Goal: Task Accomplishment & Management: Manage account settings

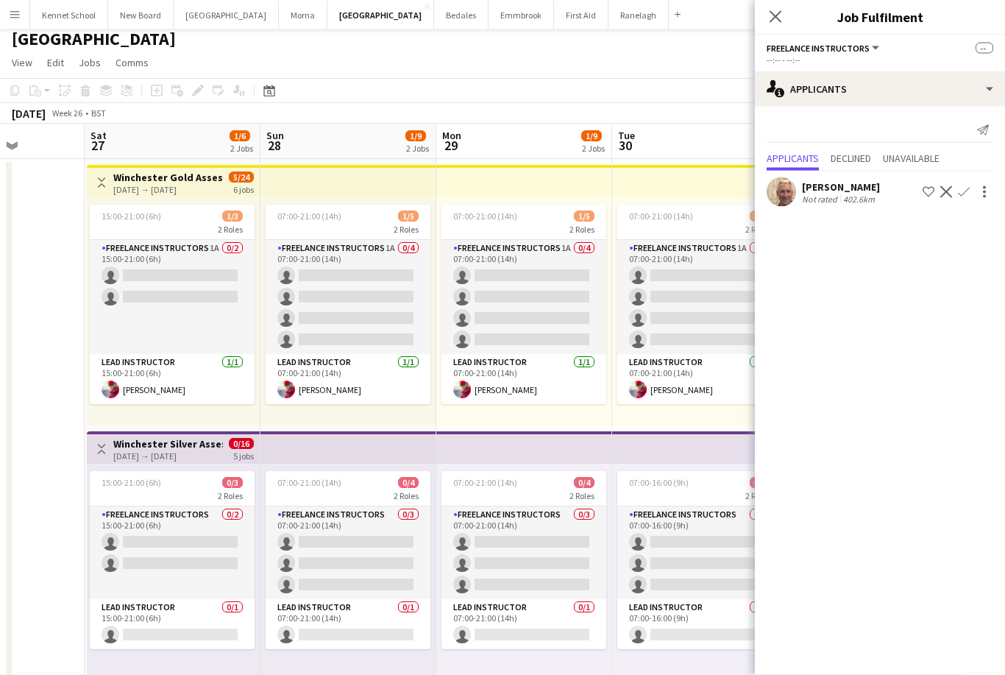
scroll to position [8, 0]
click at [443, 18] on button "Bedales Close" at bounding box center [461, 15] width 54 height 29
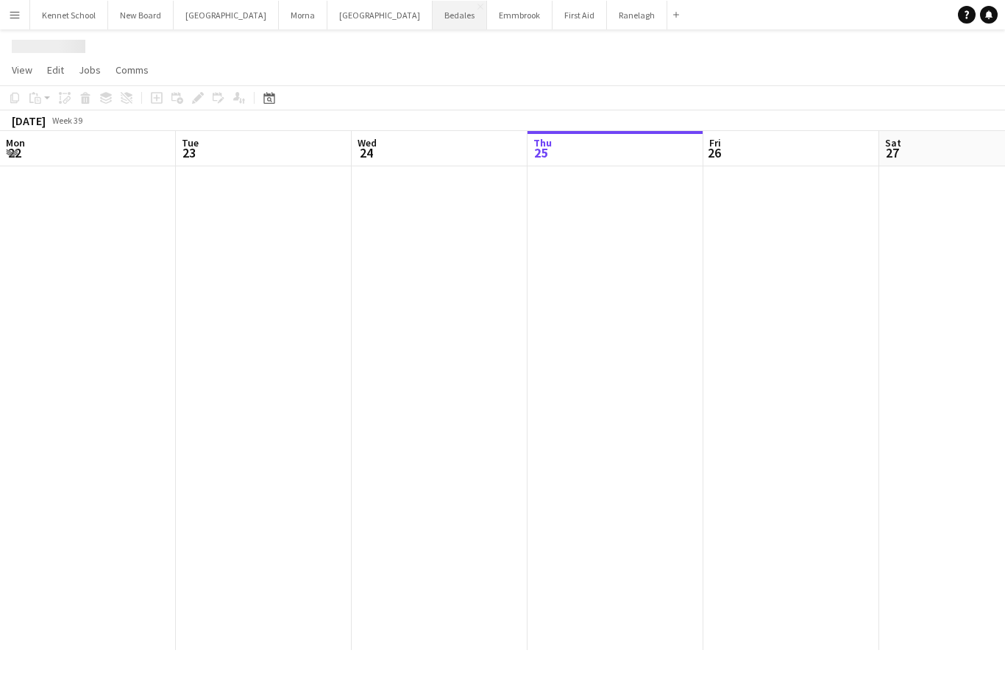
scroll to position [0, 352]
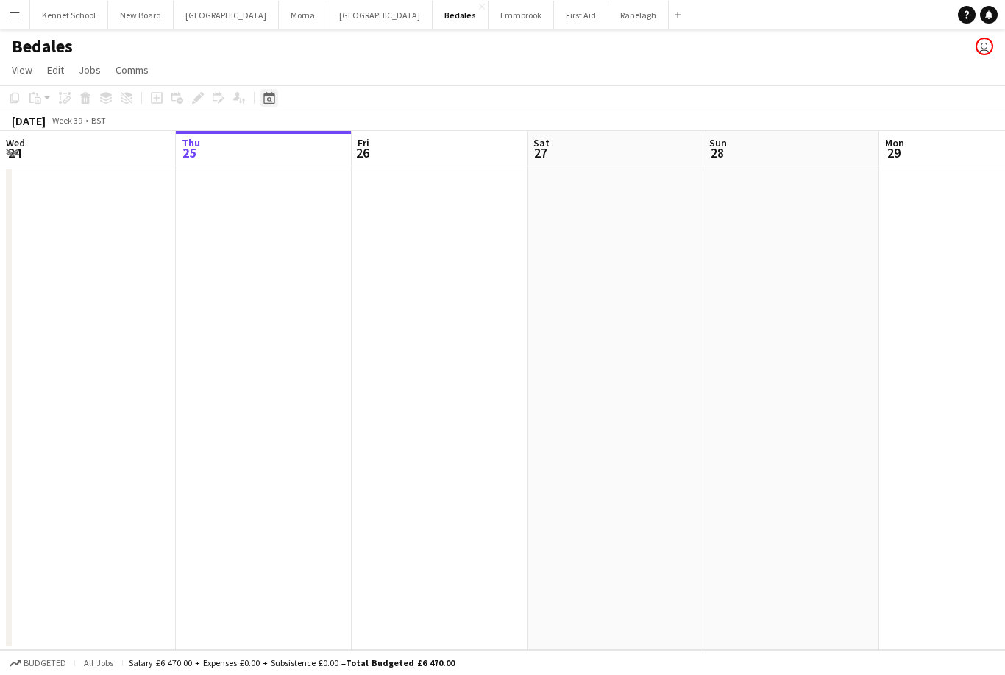
click at [271, 100] on icon at bounding box center [269, 99] width 5 height 5
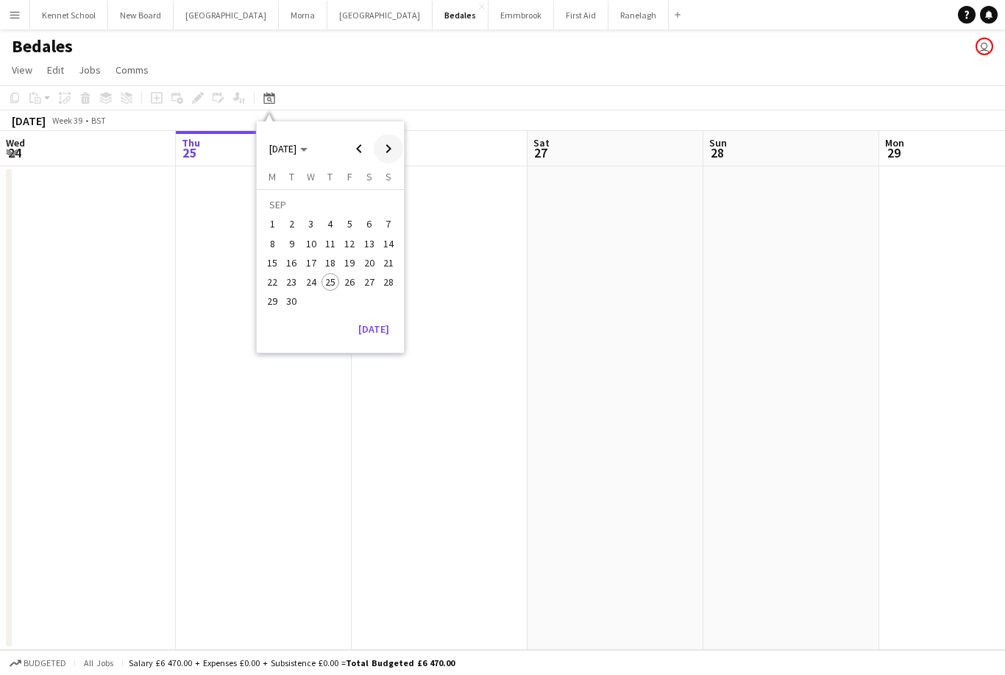
click at [393, 157] on span "Next month" at bounding box center [388, 148] width 29 height 29
click at [391, 153] on span "Next month" at bounding box center [388, 148] width 29 height 29
click at [388, 152] on span "Next month" at bounding box center [388, 148] width 29 height 29
click at [391, 157] on span "Next month" at bounding box center [388, 148] width 29 height 29
click at [380, 151] on span "Next month" at bounding box center [388, 148] width 29 height 29
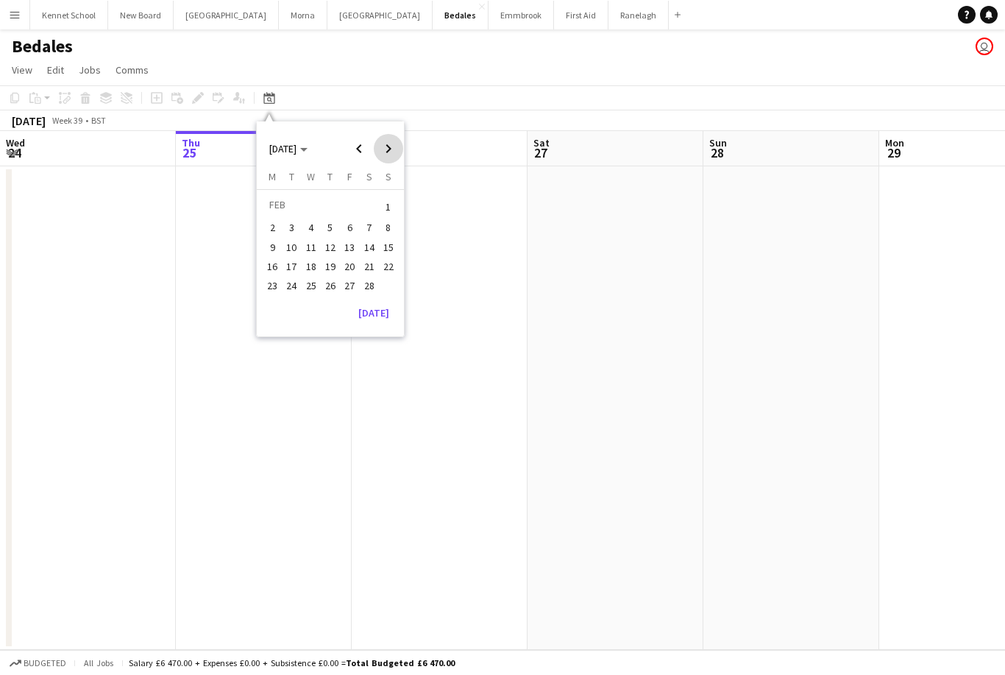
click at [375, 152] on span "Next month" at bounding box center [388, 148] width 29 height 29
click at [369, 229] on span "7" at bounding box center [370, 228] width 18 height 18
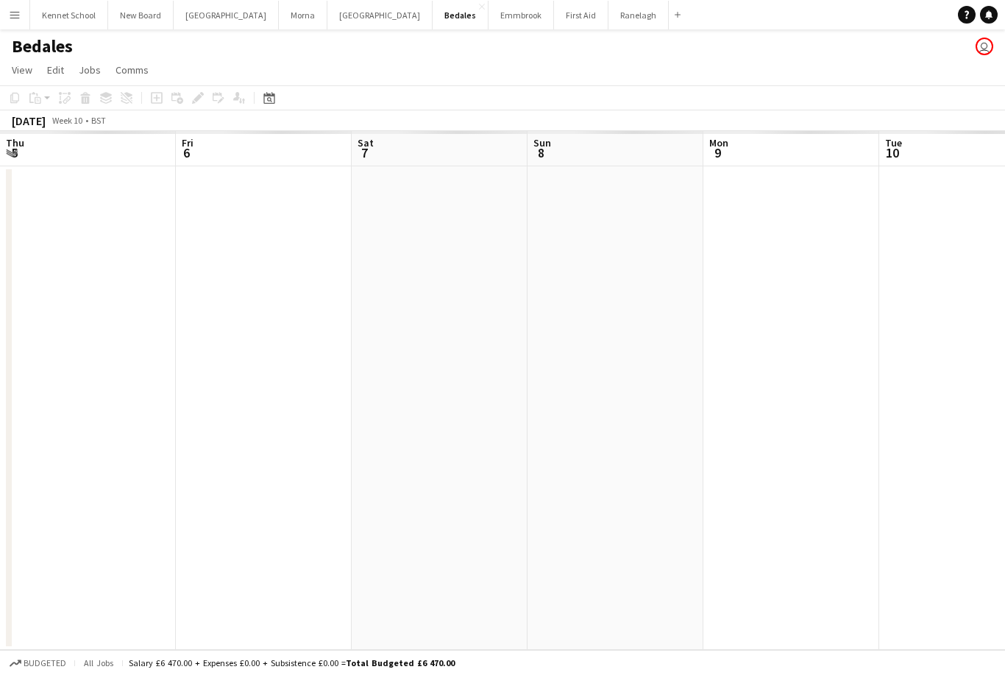
scroll to position [0, 505]
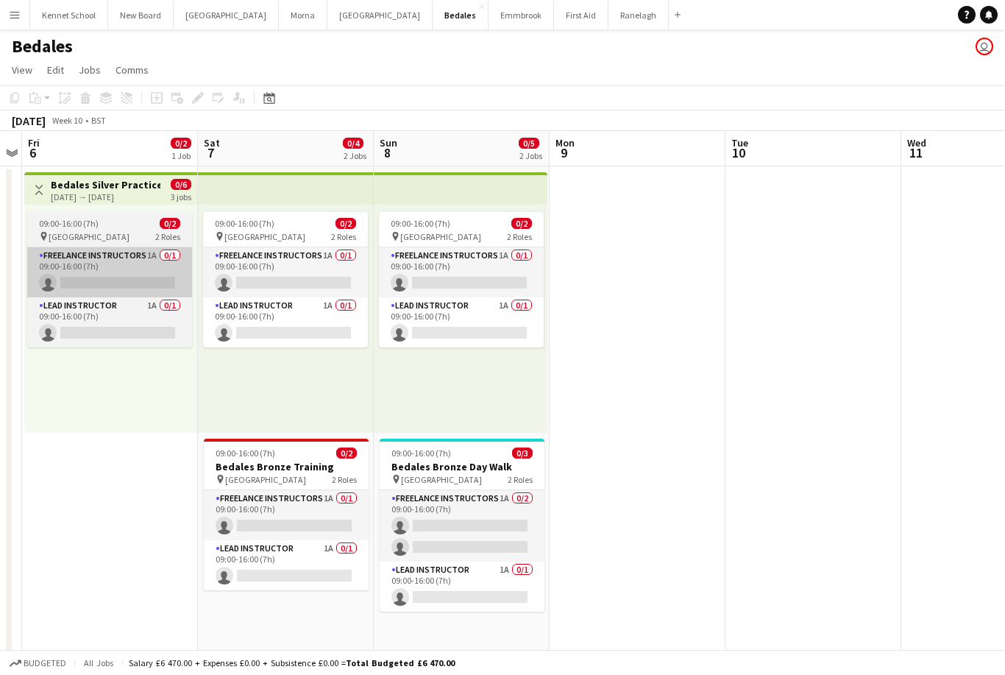
click at [70, 277] on app-card-role "Freelance Instructors 1A 0/1 09:00-16:00 (7h) single-neutral-actions" at bounding box center [109, 272] width 165 height 50
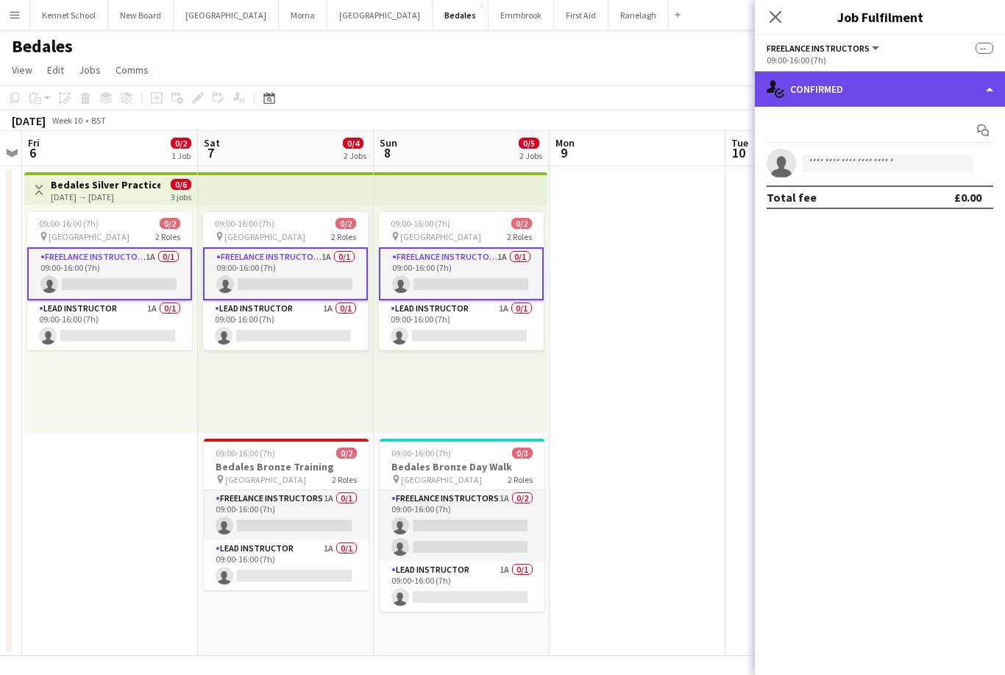
click at [790, 88] on div "single-neutral-actions-check-2 Confirmed" at bounding box center [880, 88] width 250 height 35
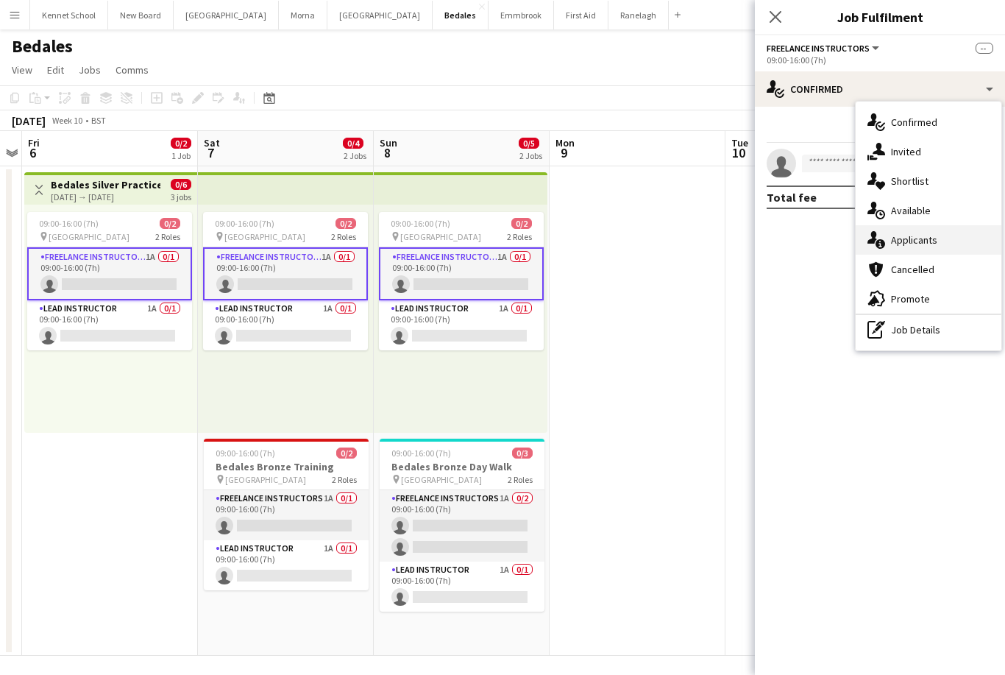
click at [881, 238] on icon "single-neutral-actions-information" at bounding box center [877, 240] width 18 height 18
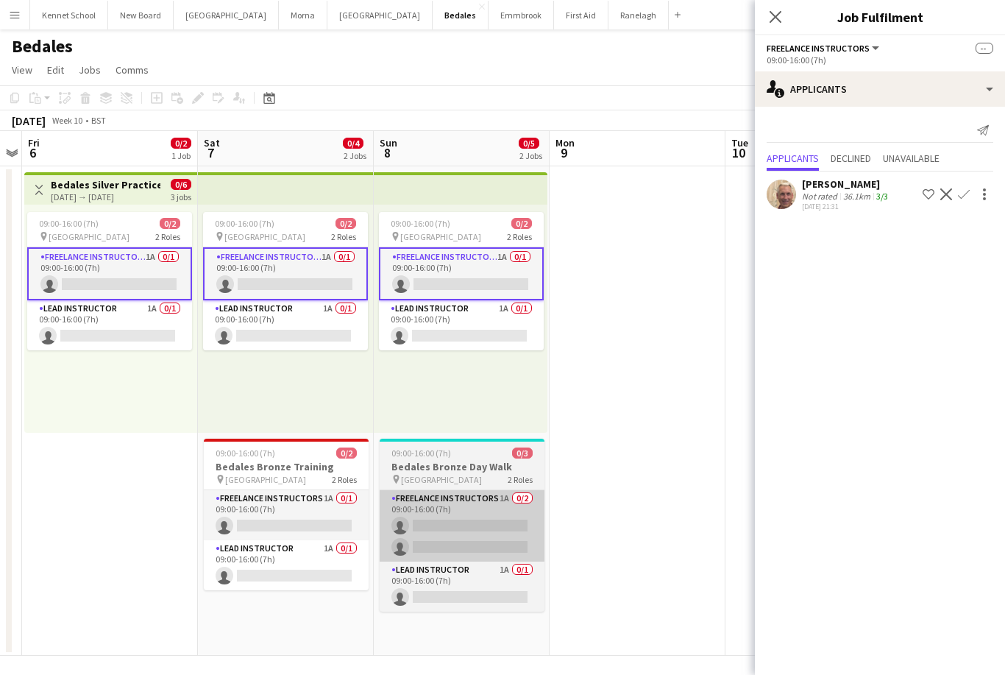
click at [417, 511] on app-card-role "Freelance Instructors 1A 0/2 09:00-16:00 (7h) single-neutral-actions single-neu…" at bounding box center [462, 525] width 165 height 71
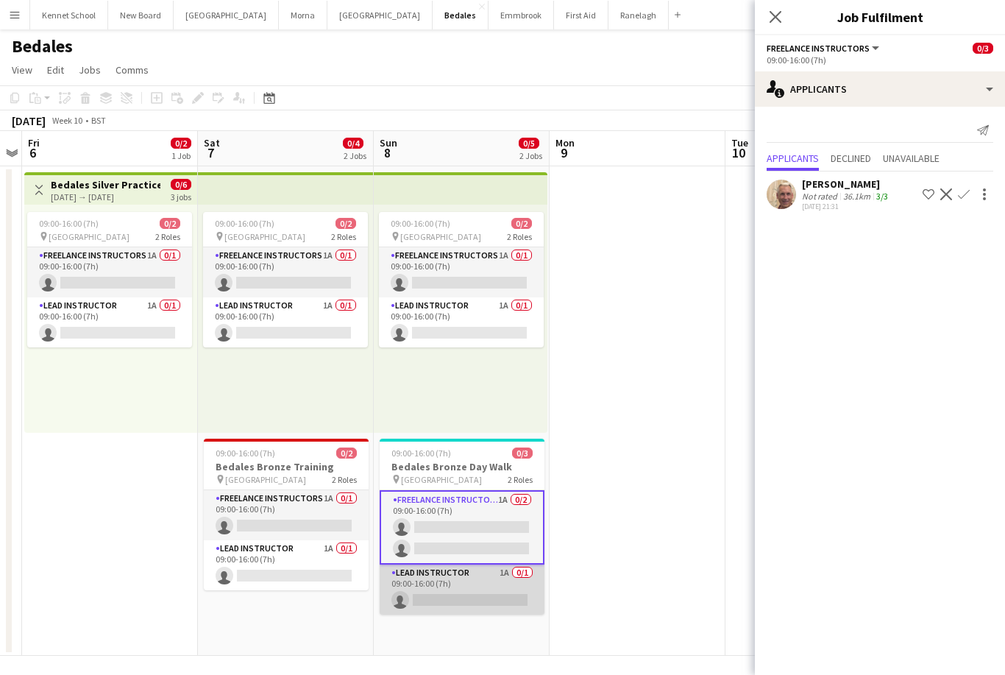
click at [435, 602] on app-card-role "Lead Instructor 1A 0/1 09:00-16:00 (7h) single-neutral-actions" at bounding box center [462, 589] width 165 height 50
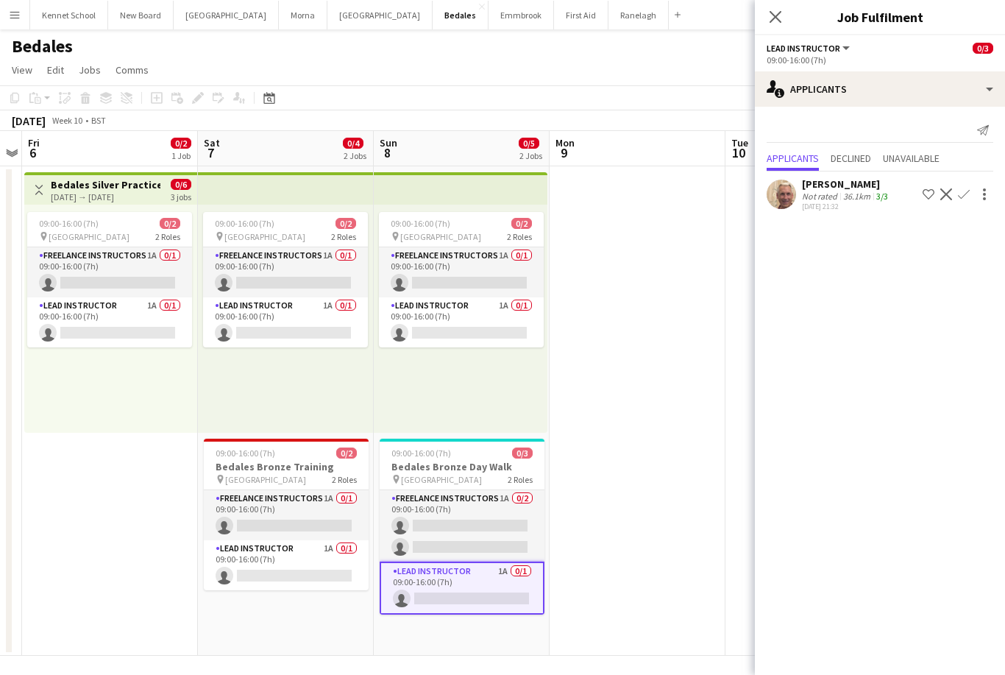
click at [269, 601] on app-date-cell "09:00-16:00 (7h) 0/2 pin Bedales School 2 Roles Freelance Instructors 1A 0/1 09…" at bounding box center [286, 410] width 176 height 489
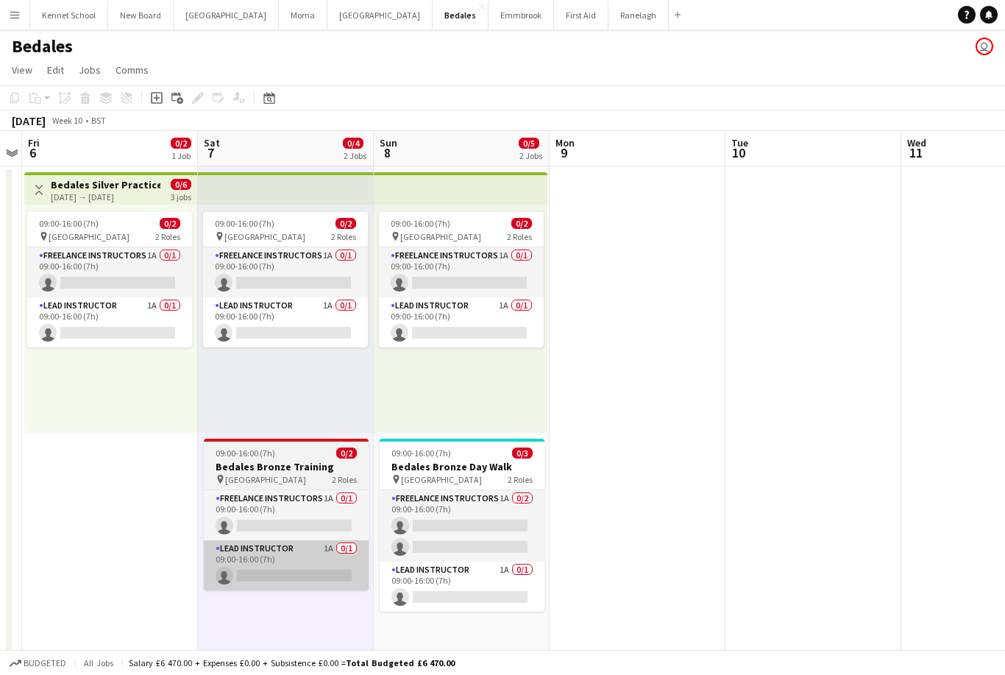
click at [267, 583] on app-card-role "Lead Instructor 1A 0/1 09:00-16:00 (7h) single-neutral-actions" at bounding box center [286, 565] width 165 height 50
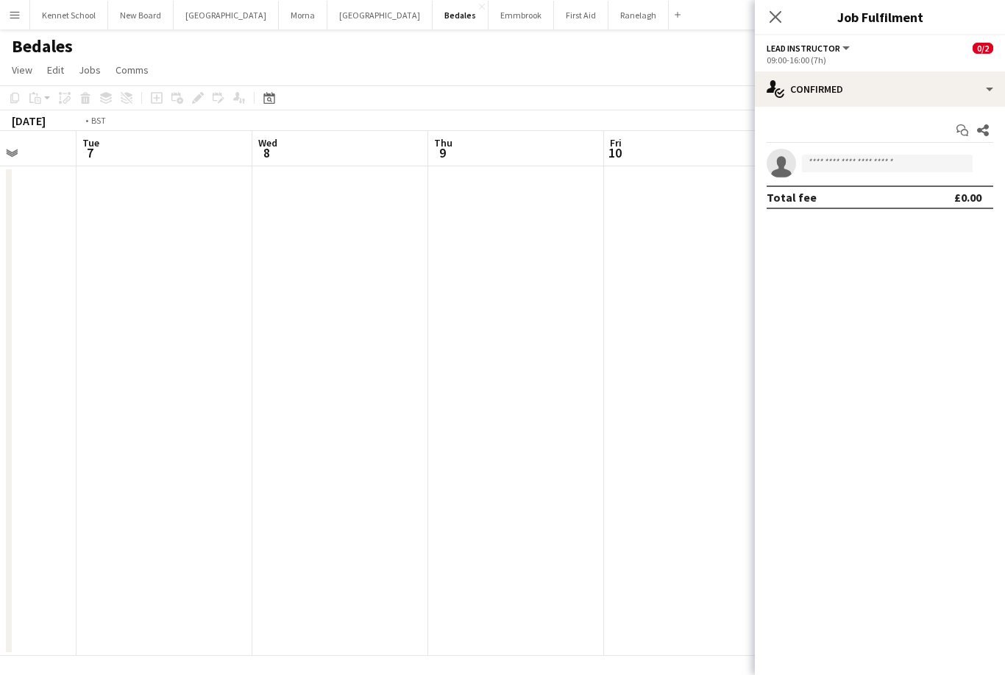
scroll to position [0, 482]
click at [609, 10] on button "Ranelagh Close" at bounding box center [639, 15] width 60 height 29
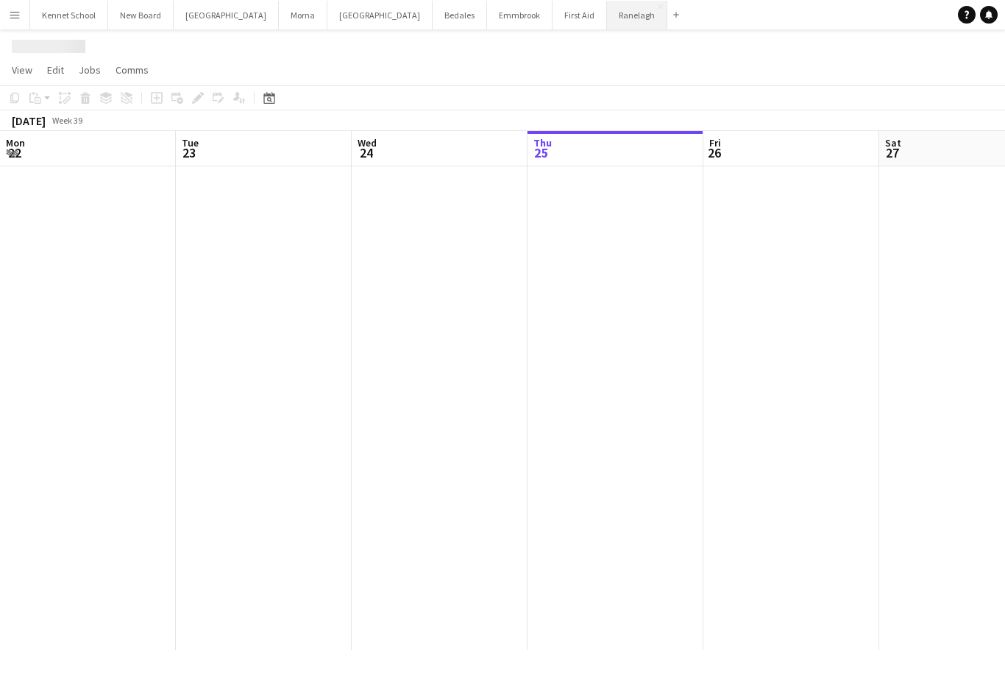
scroll to position [0, 352]
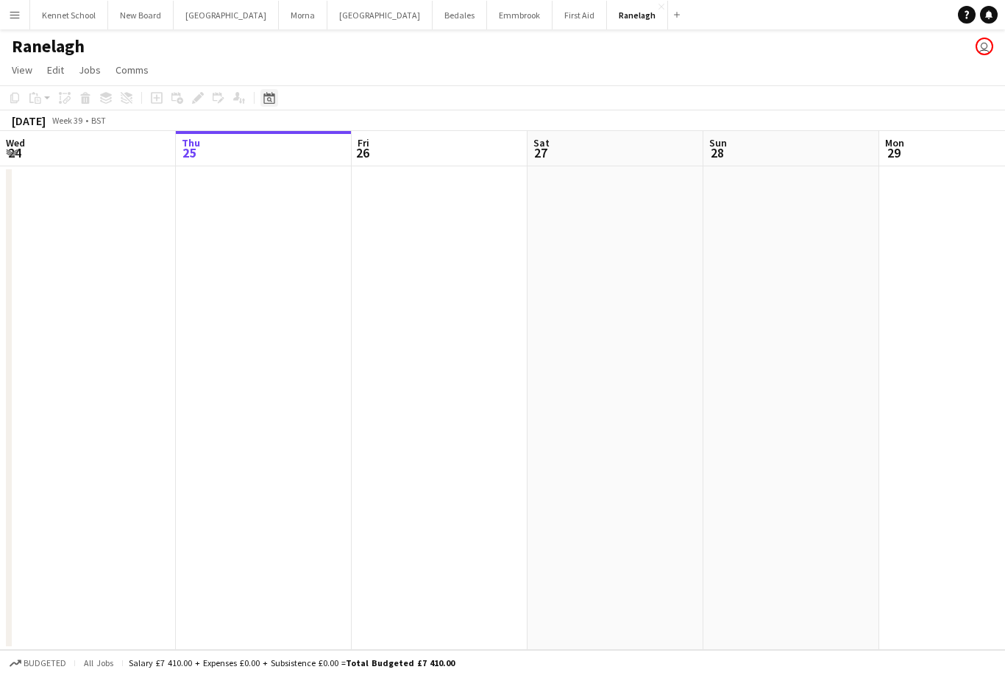
click at [277, 99] on div "Date picker" at bounding box center [269, 98] width 18 height 18
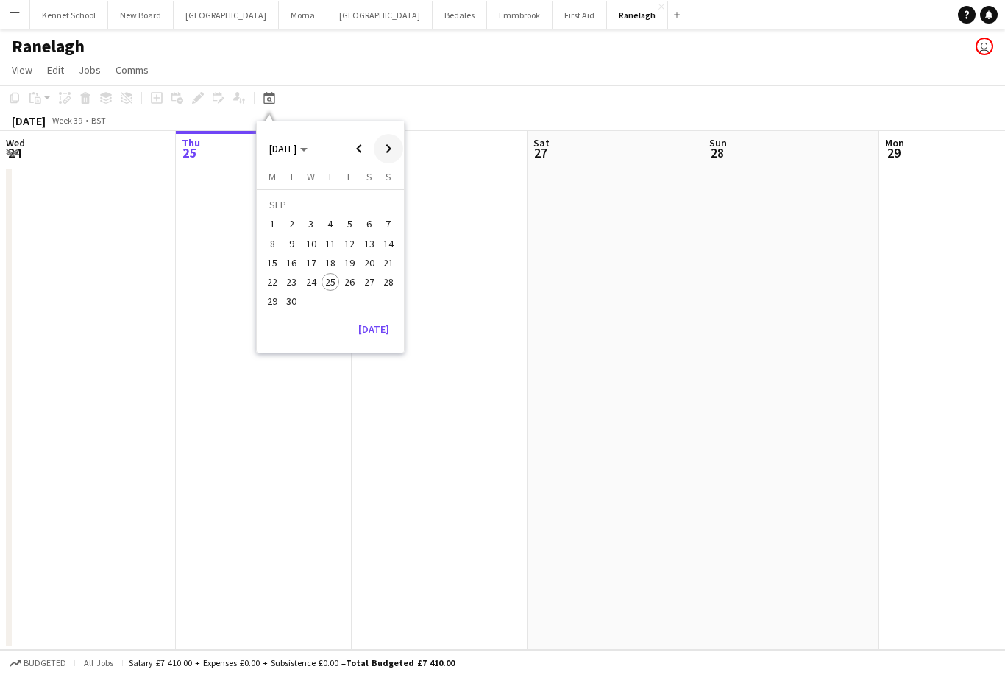
click at [392, 157] on span "Next month" at bounding box center [388, 148] width 29 height 29
click at [390, 150] on span "Next month" at bounding box center [388, 148] width 29 height 29
click at [390, 151] on span "Next month" at bounding box center [388, 148] width 29 height 29
click at [389, 149] on span "Next month" at bounding box center [388, 148] width 29 height 29
click at [386, 146] on span "Next month" at bounding box center [388, 148] width 29 height 29
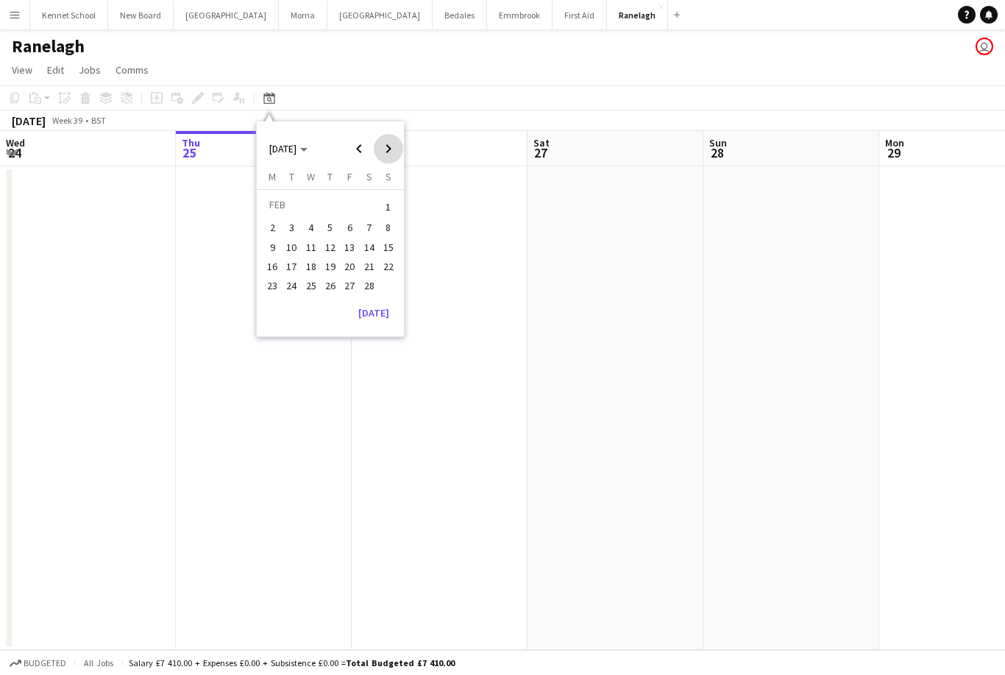
click at [389, 145] on span "Next month" at bounding box center [388, 148] width 29 height 29
click at [389, 144] on span "Next month" at bounding box center [388, 148] width 29 height 29
click at [384, 149] on span "Next month" at bounding box center [388, 148] width 29 height 29
click at [319, 248] on button "13" at bounding box center [311, 247] width 19 height 19
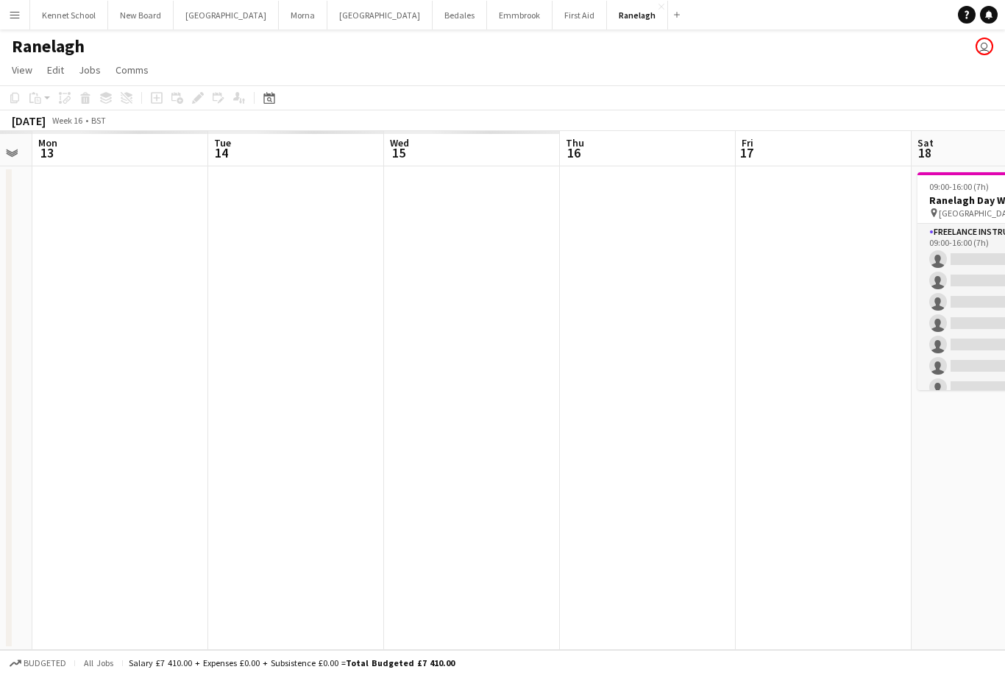
scroll to position [0, 477]
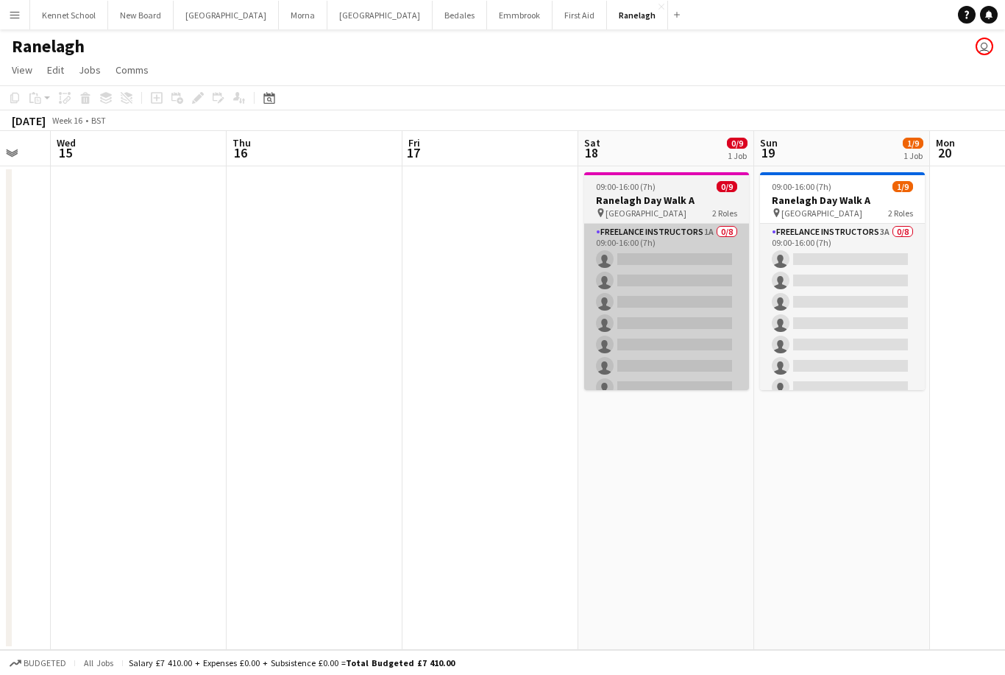
click at [637, 259] on app-card-role "Freelance Instructors 1A 0/8 09:00-16:00 (7h) single-neutral-actions single-neu…" at bounding box center [666, 323] width 165 height 199
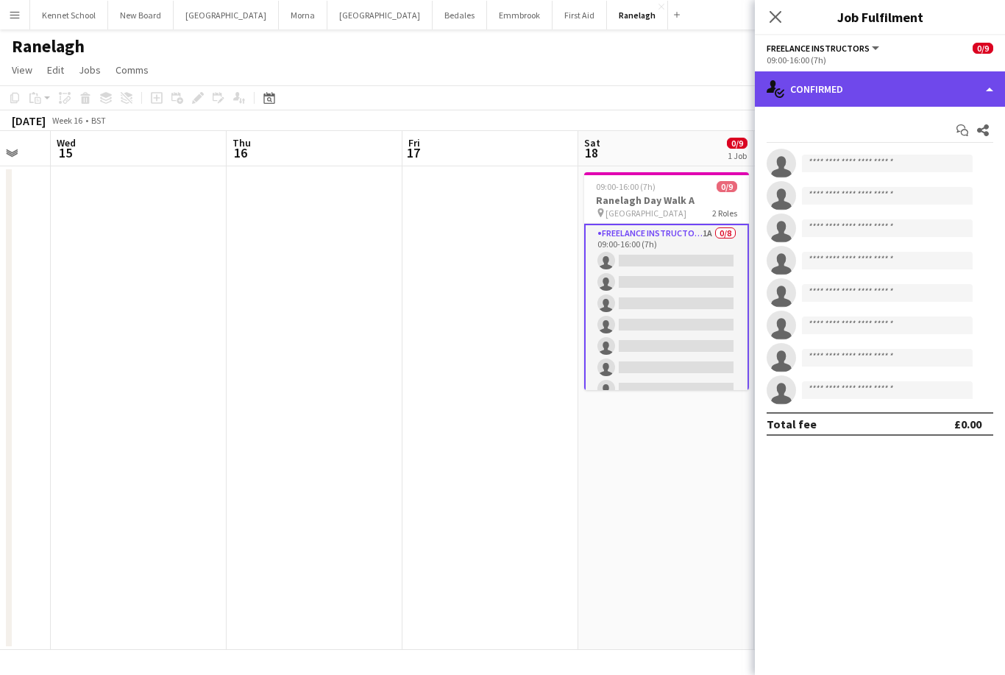
click at [797, 97] on div "single-neutral-actions-check-2 Confirmed" at bounding box center [880, 88] width 250 height 35
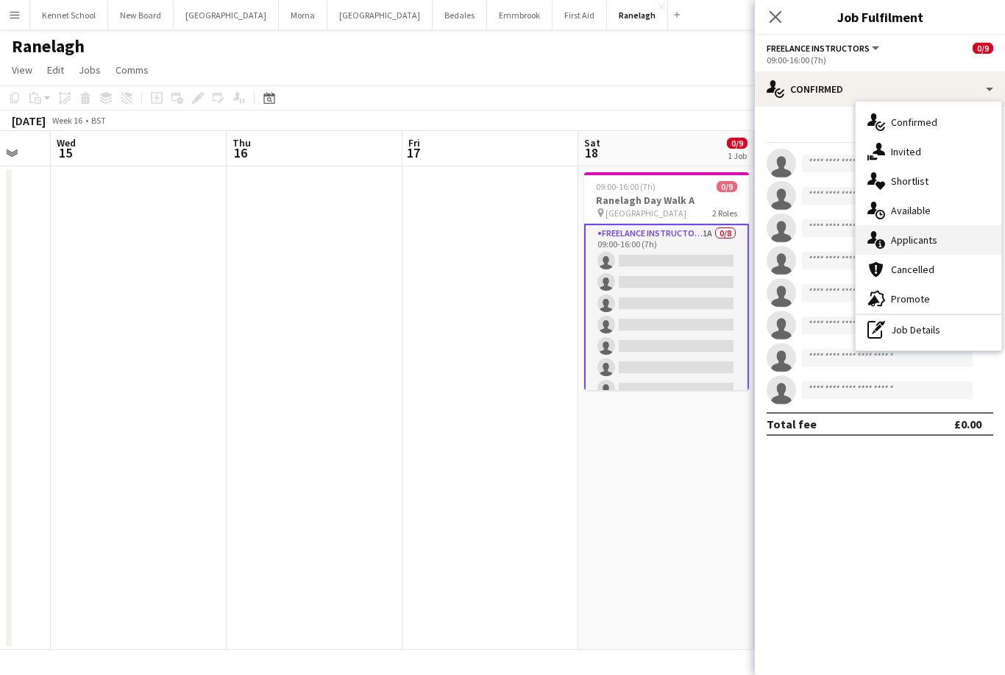
click at [892, 243] on span "Applicants" at bounding box center [914, 239] width 46 height 13
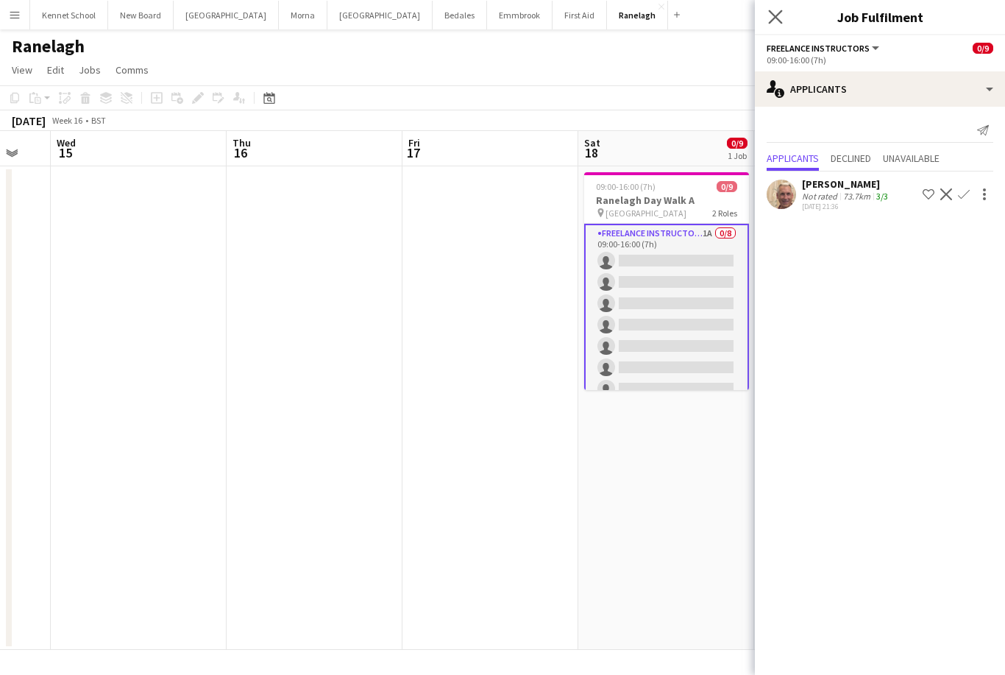
click at [784, 15] on app-icon "Close pop-in" at bounding box center [775, 17] width 21 height 21
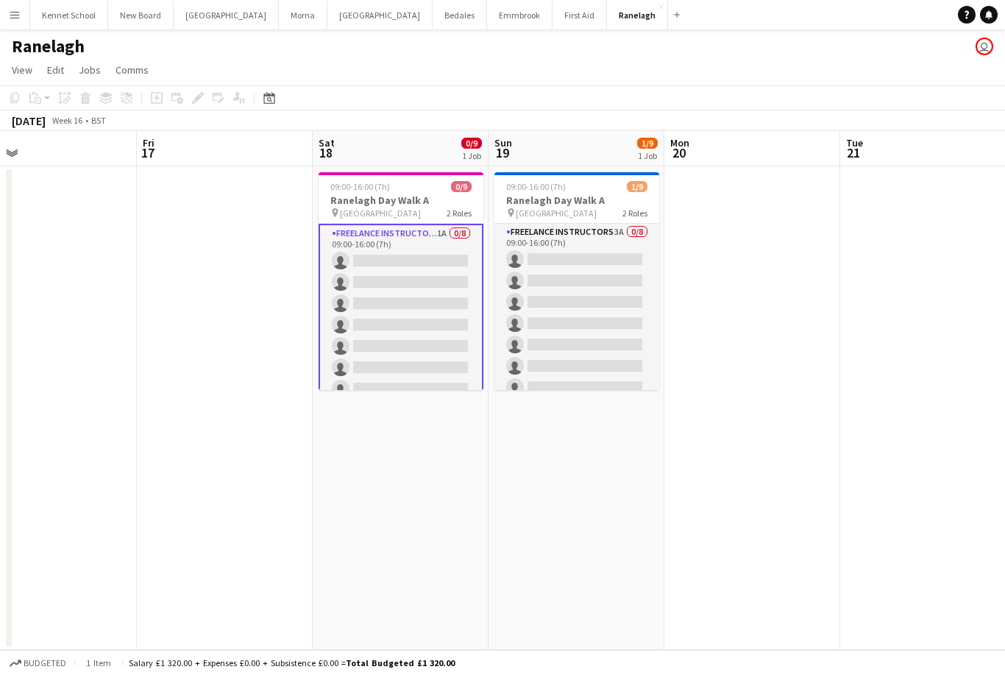
scroll to position [0, 567]
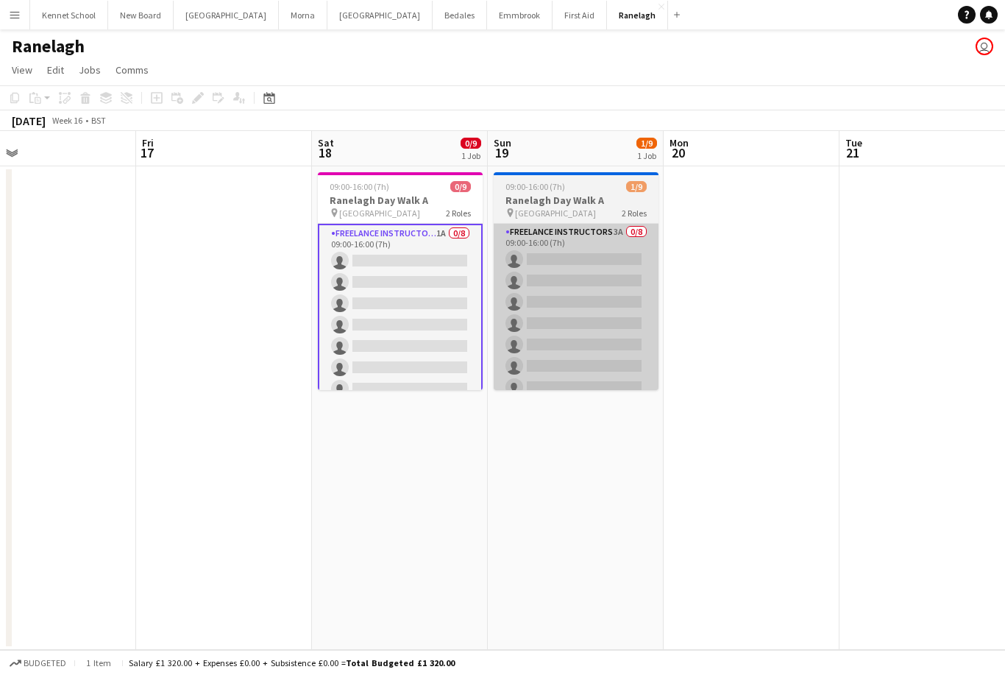
click at [538, 354] on app-card-role "Freelance Instructors 3A 0/8 09:00-16:00 (7h) single-neutral-actions single-neu…" at bounding box center [576, 323] width 165 height 199
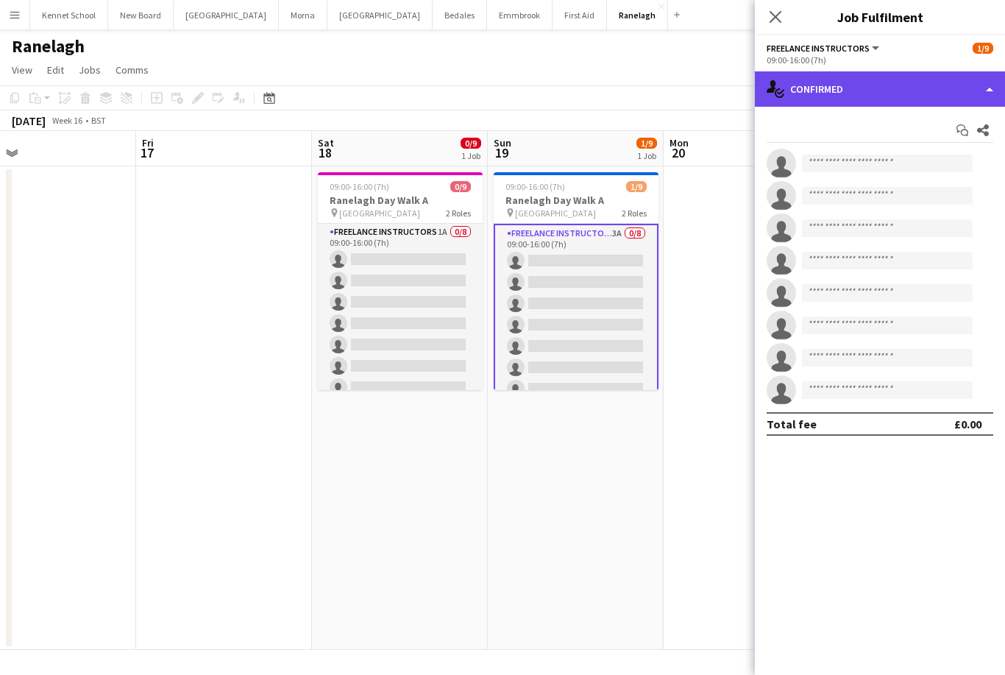
click at [932, 91] on div "single-neutral-actions-check-2 Confirmed" at bounding box center [880, 88] width 250 height 35
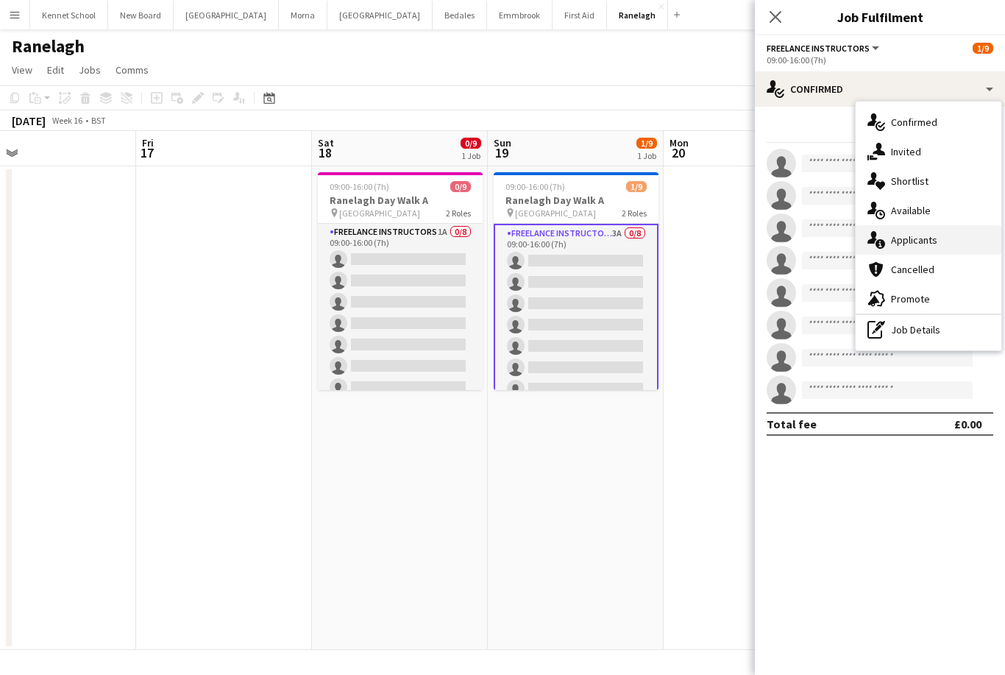
click at [946, 238] on div "single-neutral-actions-information Applicants" at bounding box center [929, 239] width 146 height 29
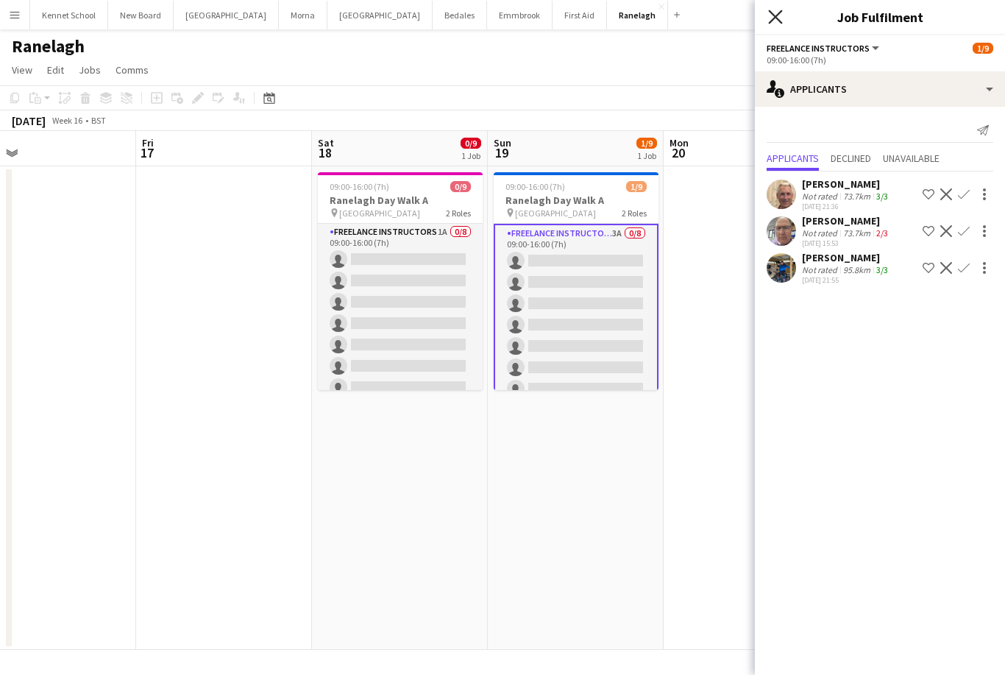
click at [778, 16] on icon "Close pop-in" at bounding box center [775, 17] width 14 height 14
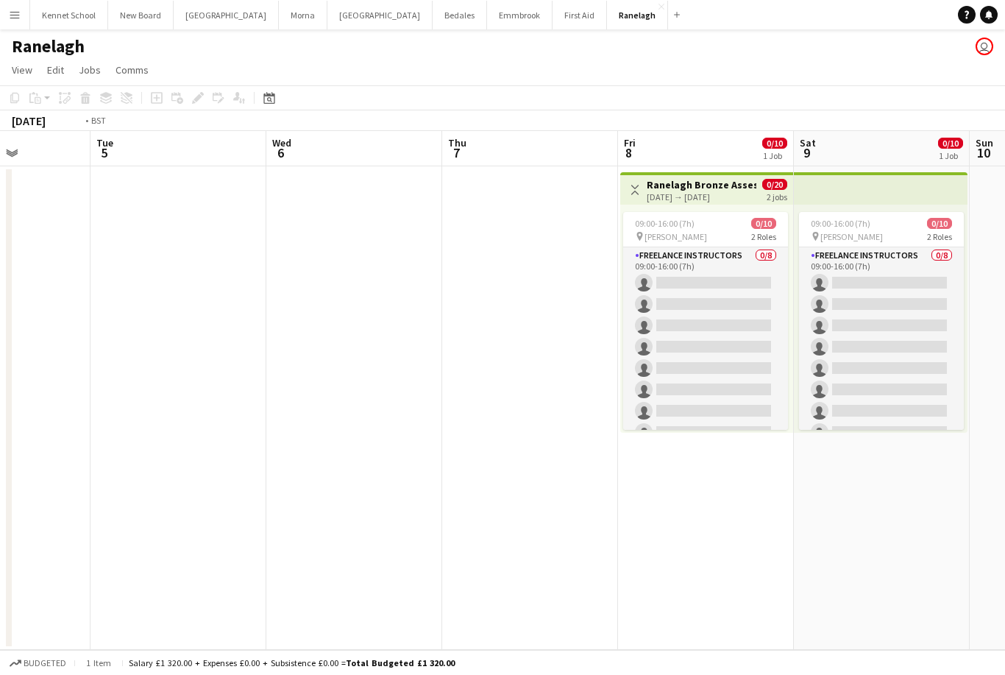
scroll to position [0, 480]
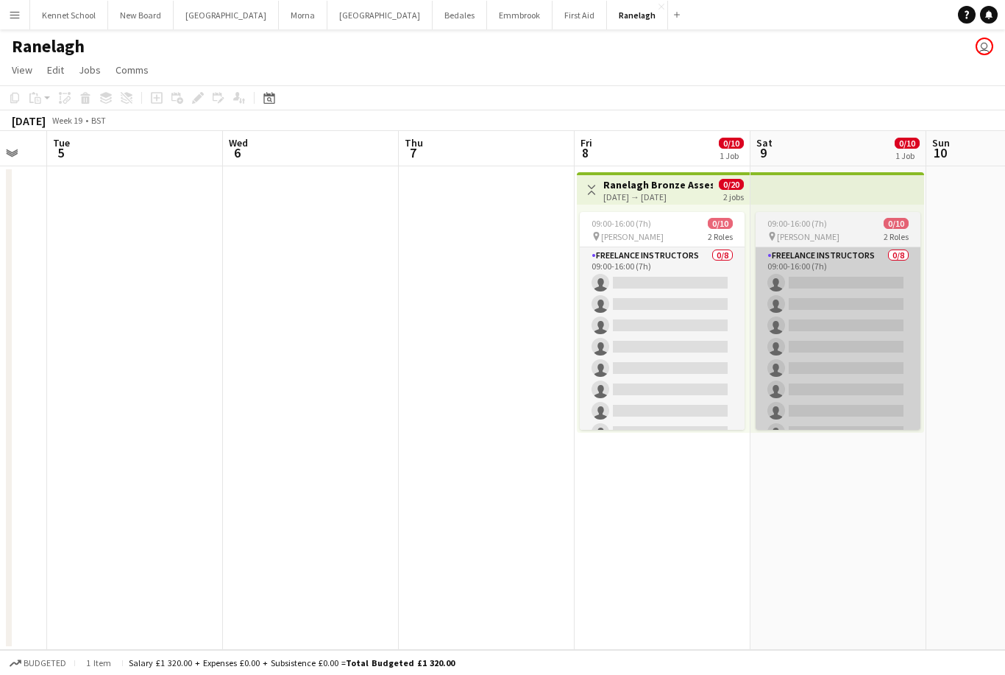
click at [896, 380] on app-card-role "Freelance Instructors 0/8 09:00-16:00 (7h) single-neutral-actions single-neutra…" at bounding box center [838, 346] width 165 height 199
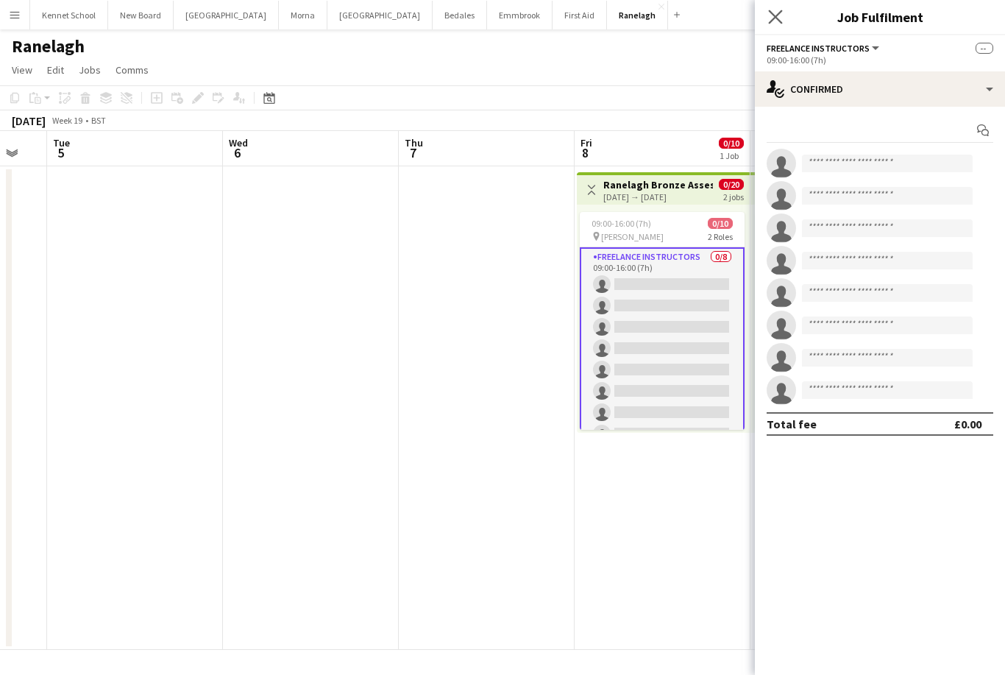
click at [783, 18] on app-icon "Close pop-in" at bounding box center [775, 17] width 21 height 21
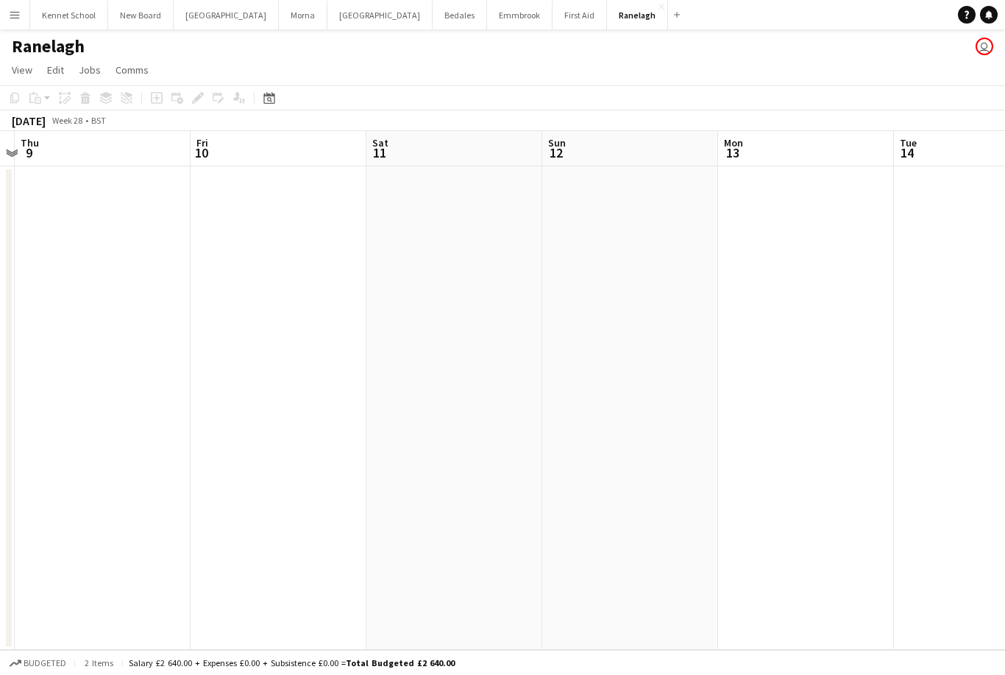
scroll to position [0, 461]
click at [4, 18] on button "Menu" at bounding box center [14, 14] width 29 height 29
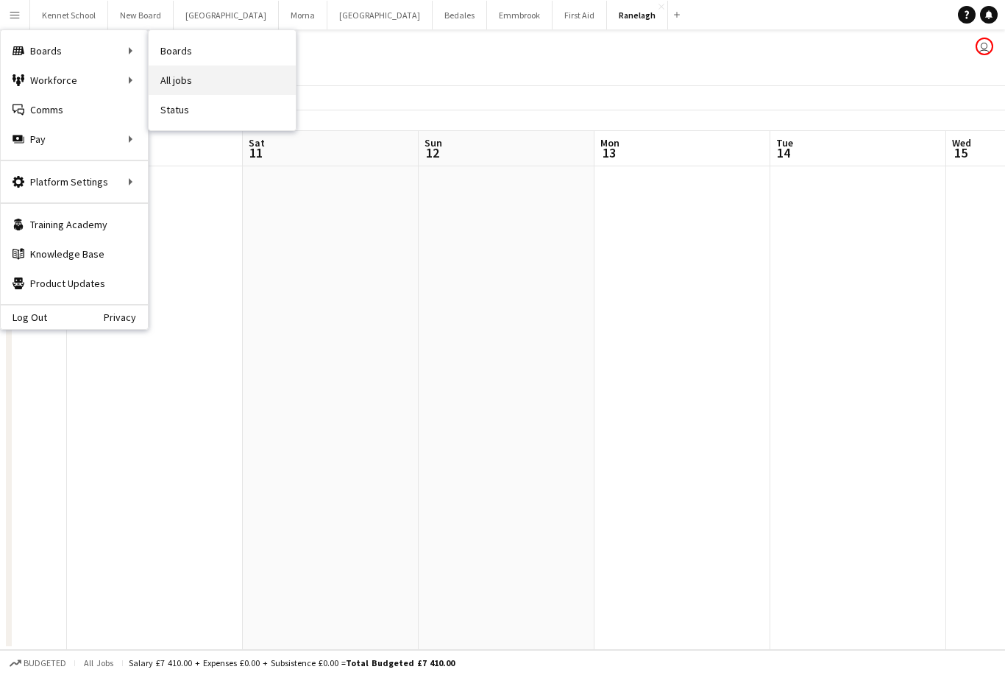
click at [173, 84] on link "All jobs" at bounding box center [222, 79] width 147 height 29
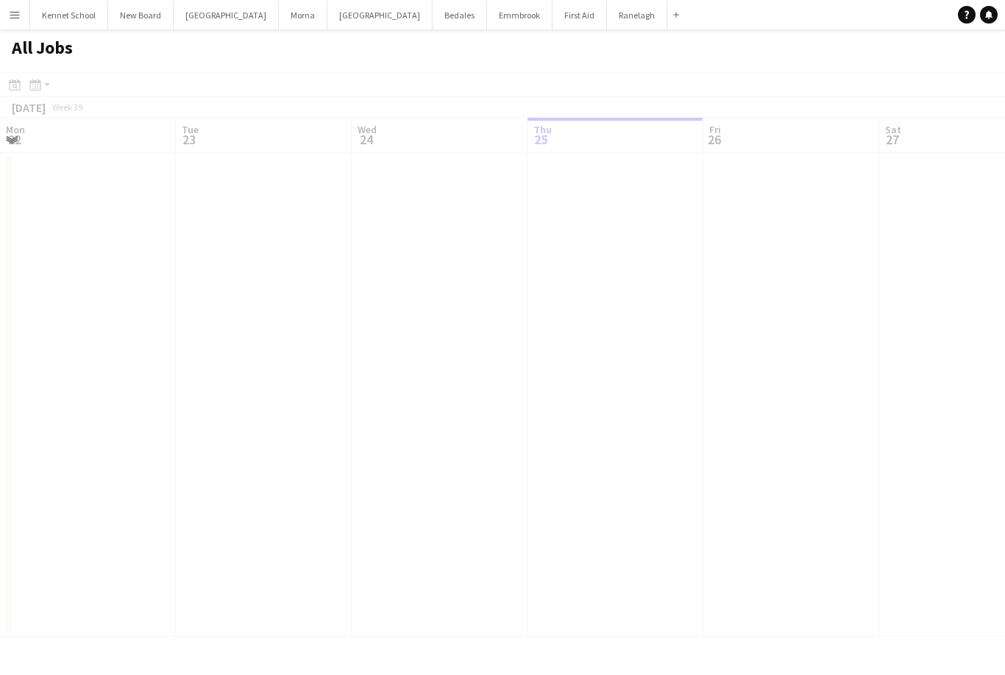
scroll to position [0, 352]
click at [3, 18] on button "Menu" at bounding box center [14, 14] width 29 height 29
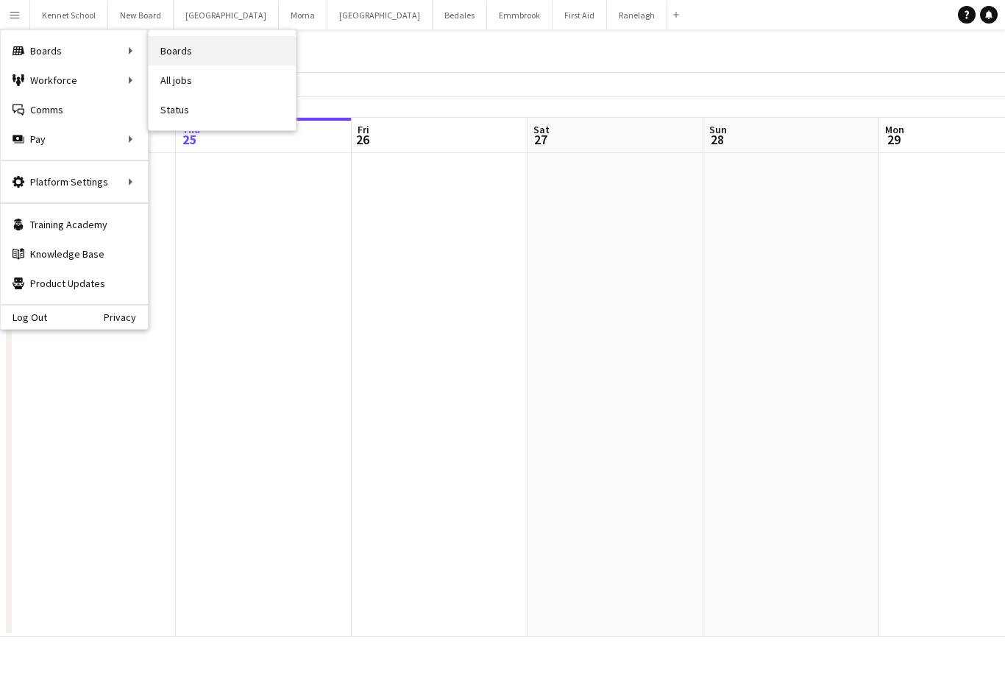
click at [171, 54] on link "Boards" at bounding box center [222, 50] width 147 height 29
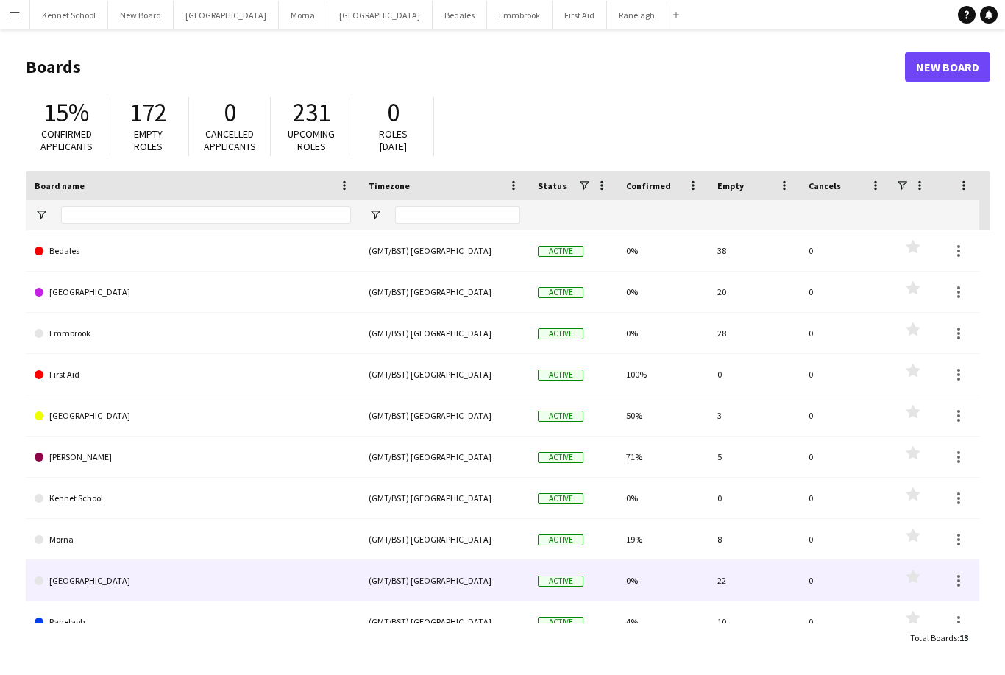
click at [57, 584] on link "[GEOGRAPHIC_DATA]" at bounding box center [193, 580] width 316 height 41
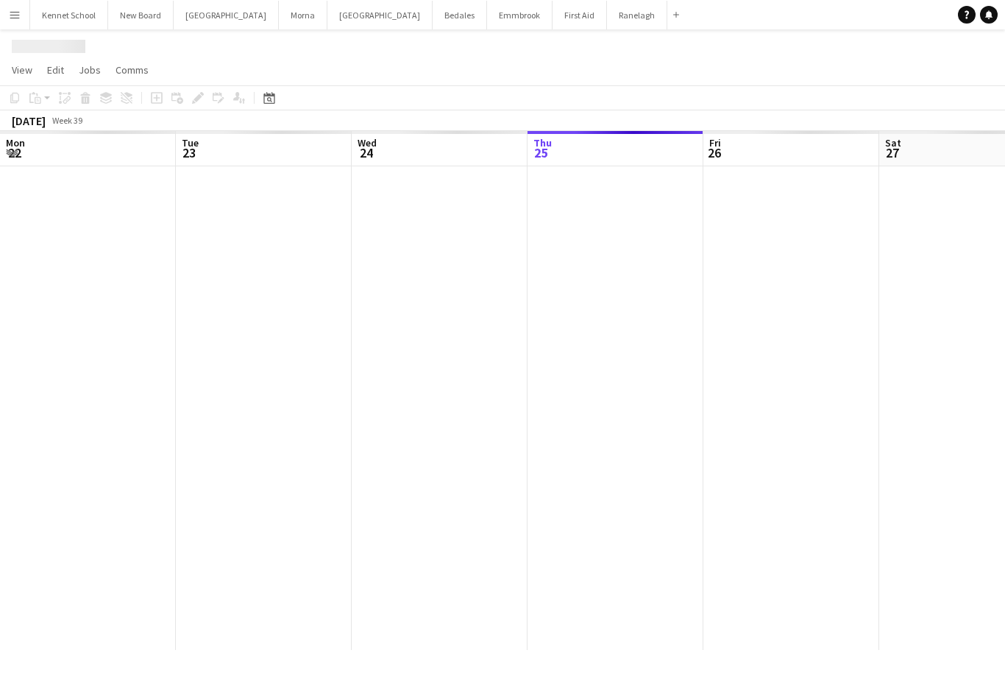
scroll to position [0, 352]
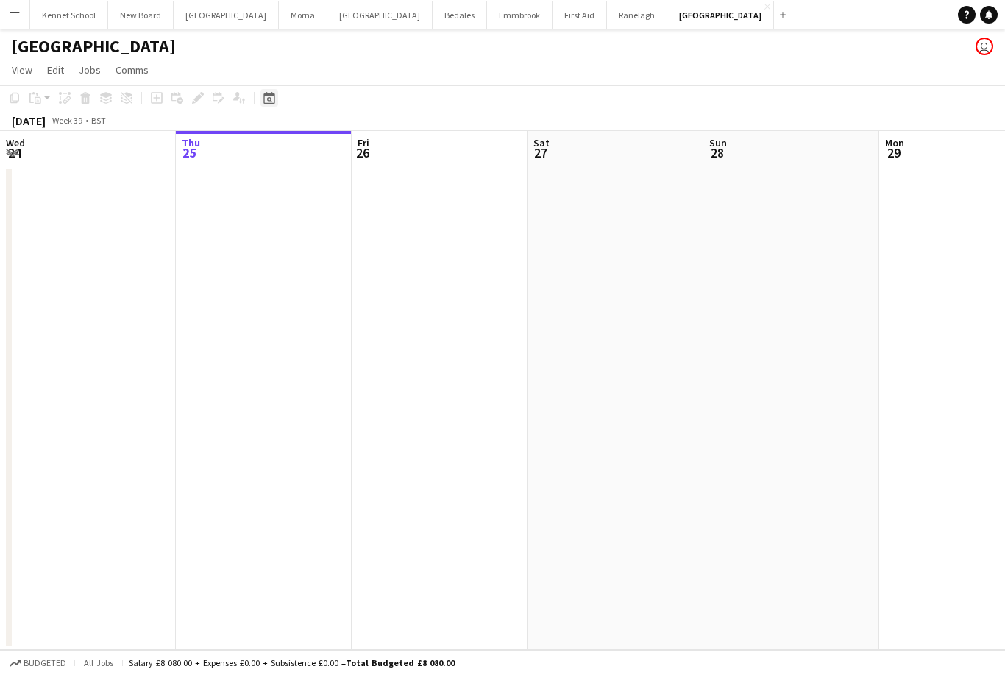
click at [269, 102] on icon "Date picker" at bounding box center [269, 98] width 12 height 12
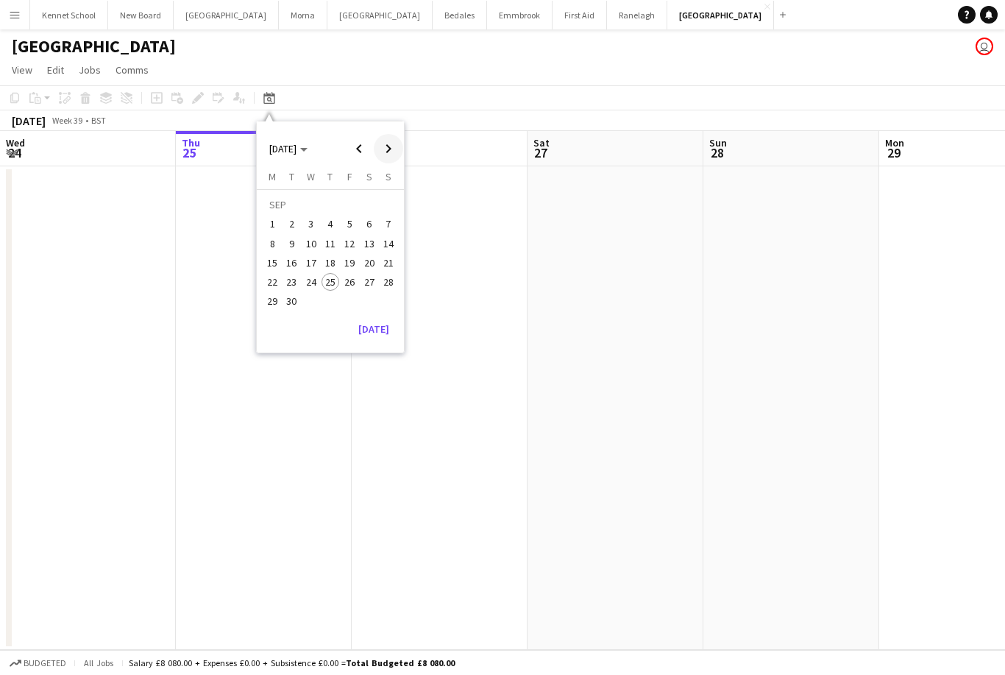
click at [391, 152] on span "Next month" at bounding box center [388, 148] width 29 height 29
click at [392, 149] on span "Next month" at bounding box center [388, 148] width 29 height 29
click at [385, 149] on span "Next month" at bounding box center [388, 148] width 29 height 29
click at [378, 151] on span "Next month" at bounding box center [388, 148] width 29 height 29
click at [385, 154] on span "Next month" at bounding box center [388, 148] width 29 height 29
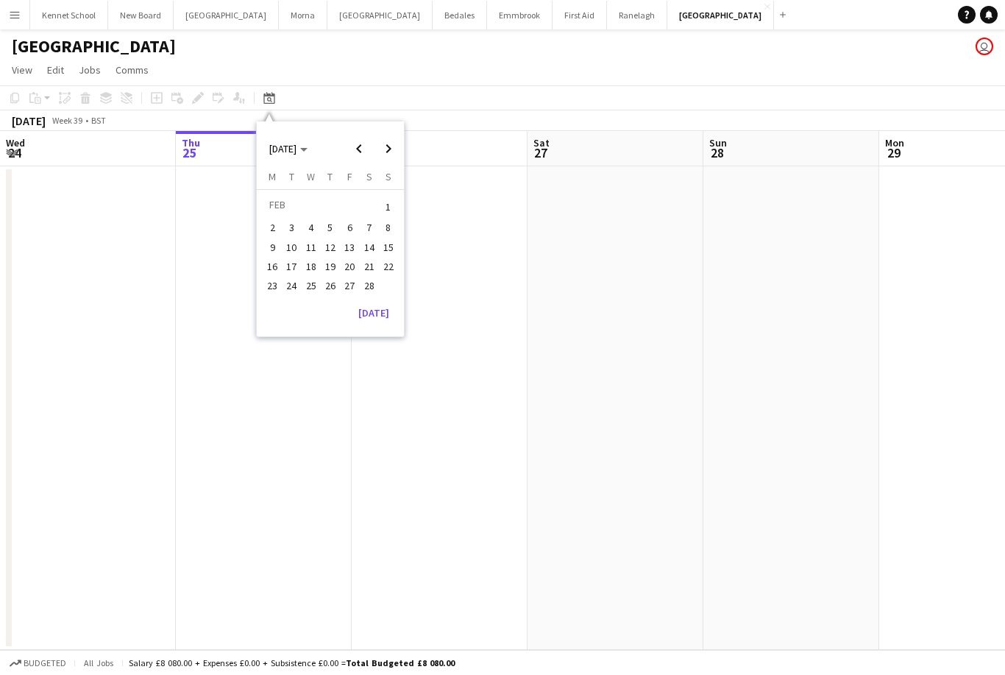
click at [354, 287] on span "27" at bounding box center [350, 286] width 18 height 18
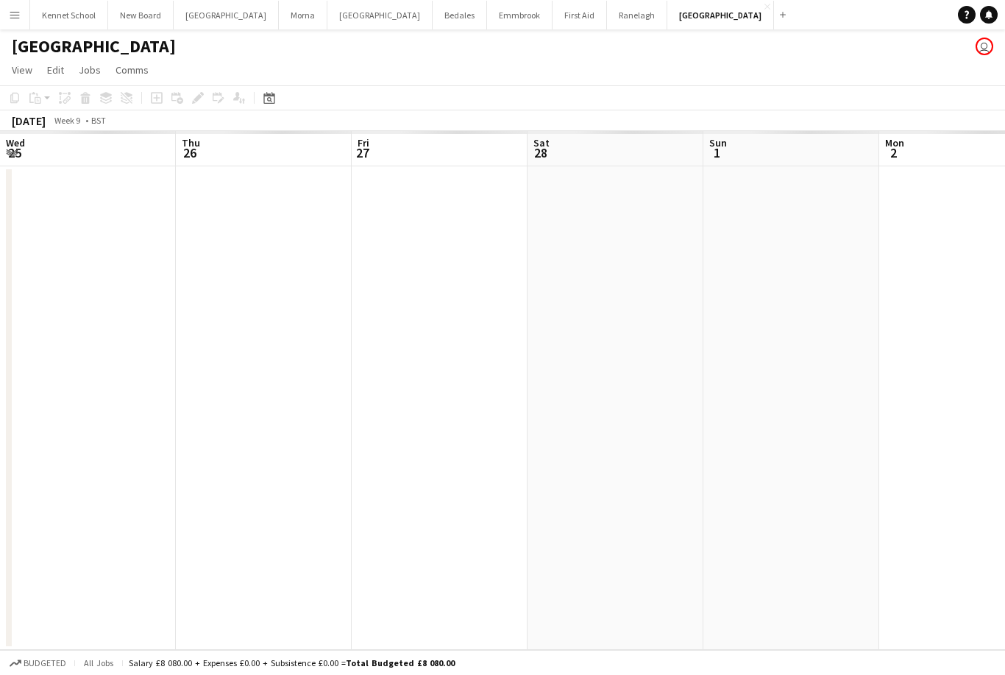
scroll to position [0, 505]
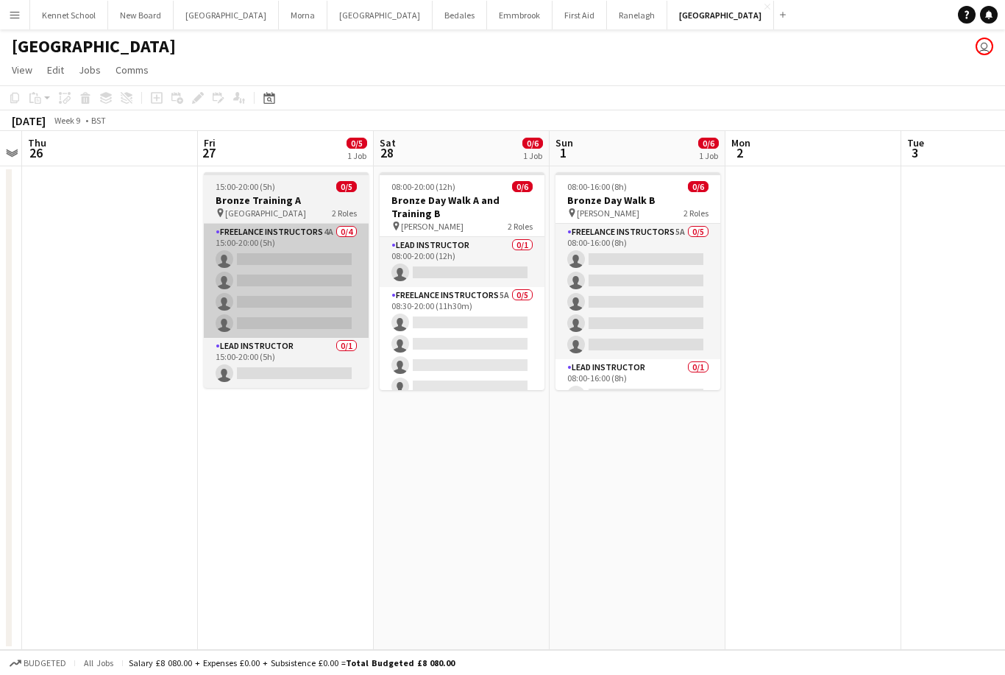
click at [249, 299] on app-card-role "Freelance Instructors 4A 0/4 15:00-20:00 (5h) single-neutral-actions single-neu…" at bounding box center [286, 281] width 165 height 114
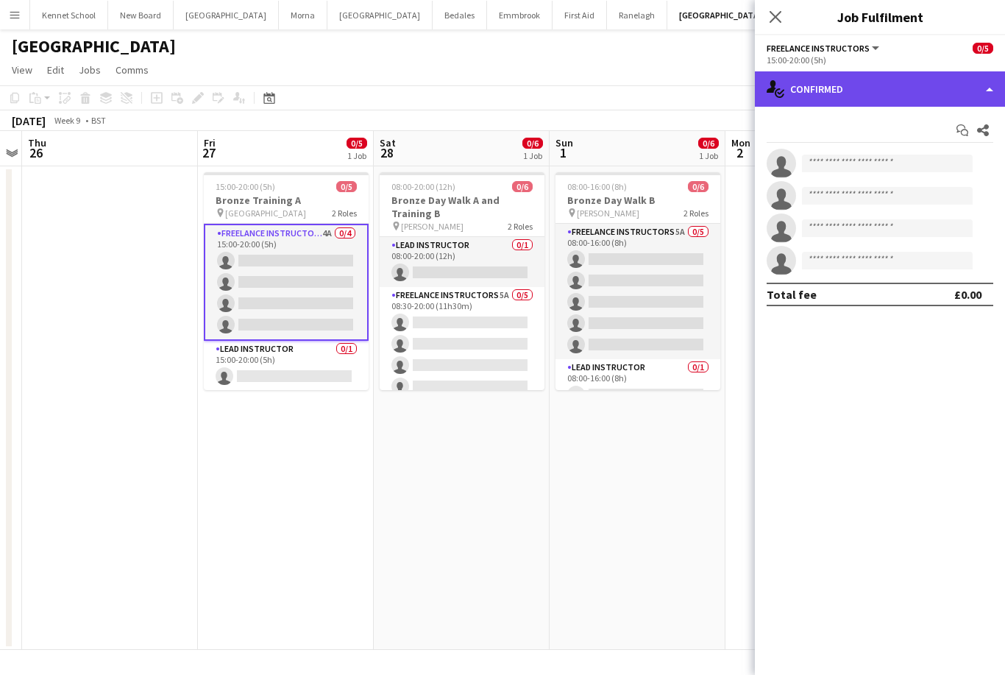
click at [972, 83] on div "single-neutral-actions-check-2 Confirmed" at bounding box center [880, 88] width 250 height 35
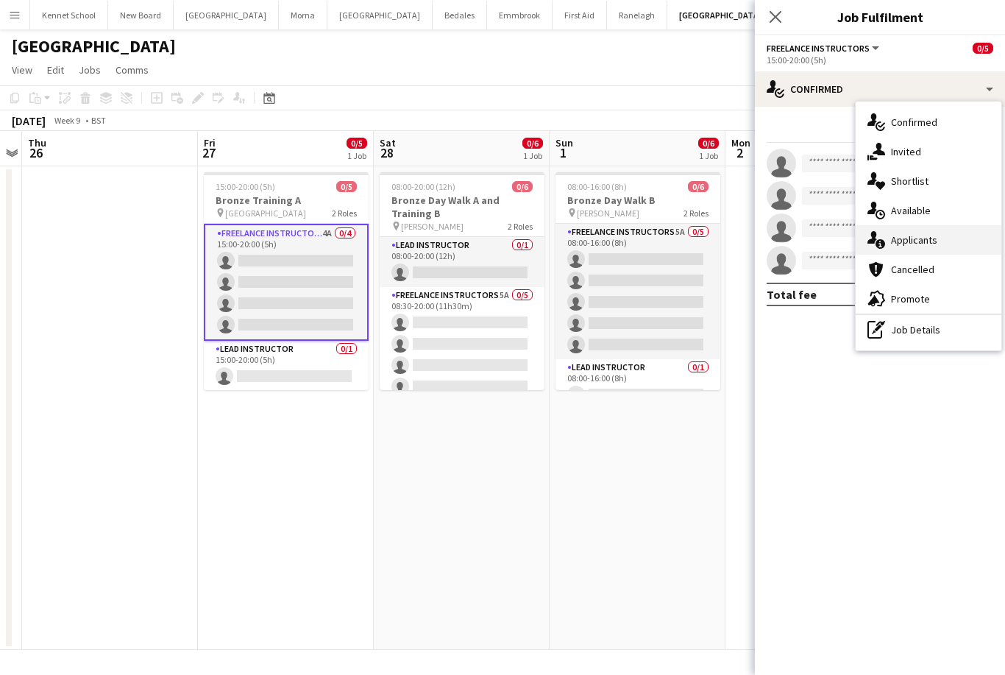
click at [951, 241] on div "single-neutral-actions-information Applicants" at bounding box center [929, 239] width 146 height 29
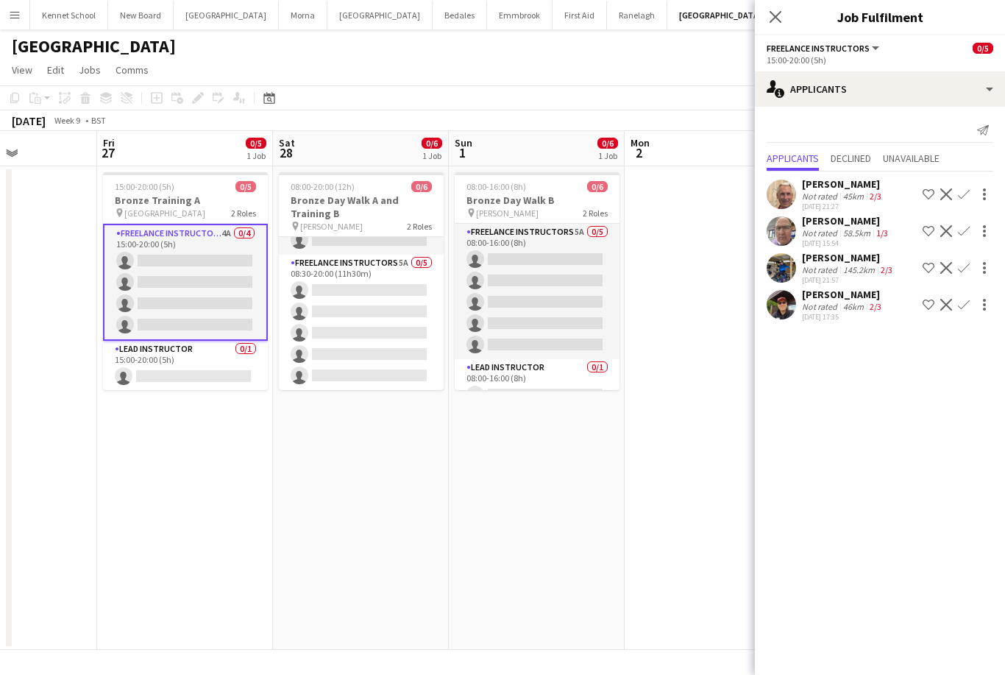
scroll to position [32, 0]
click at [768, 20] on app-icon "Close pop-in" at bounding box center [775, 17] width 21 height 21
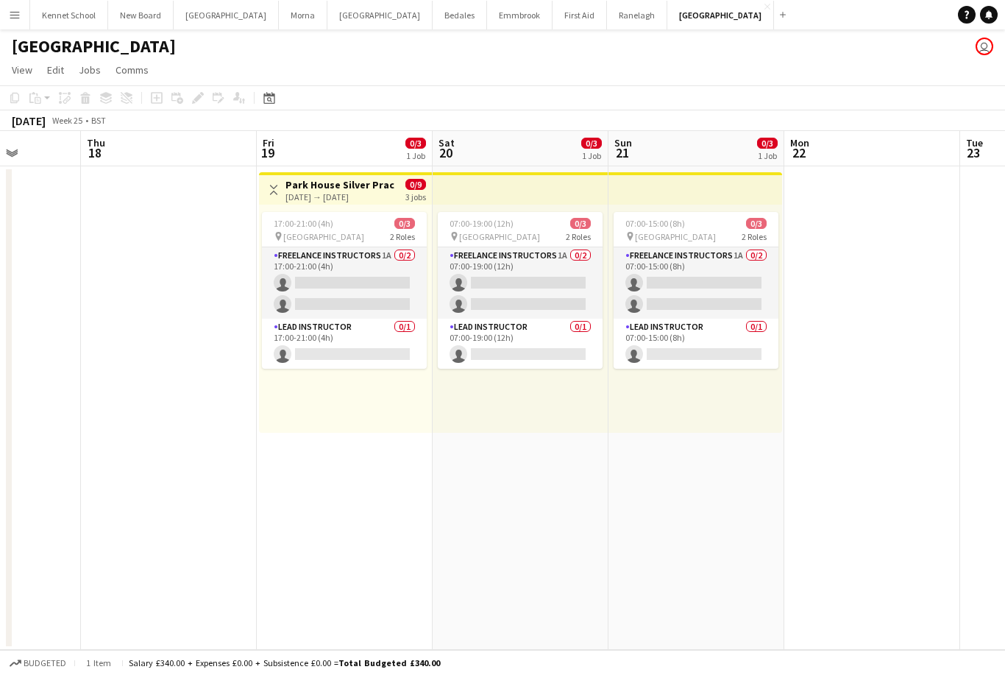
scroll to position [0, 445]
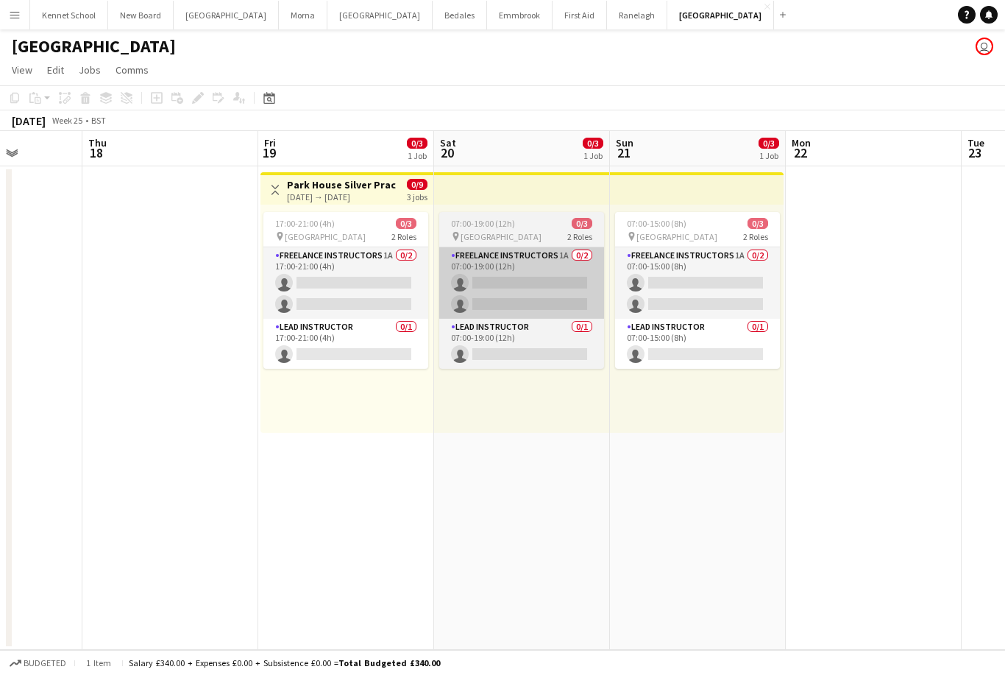
click at [482, 282] on app-card-role "Freelance Instructors 1A 0/2 07:00-19:00 (12h) single-neutral-actions single-ne…" at bounding box center [521, 282] width 165 height 71
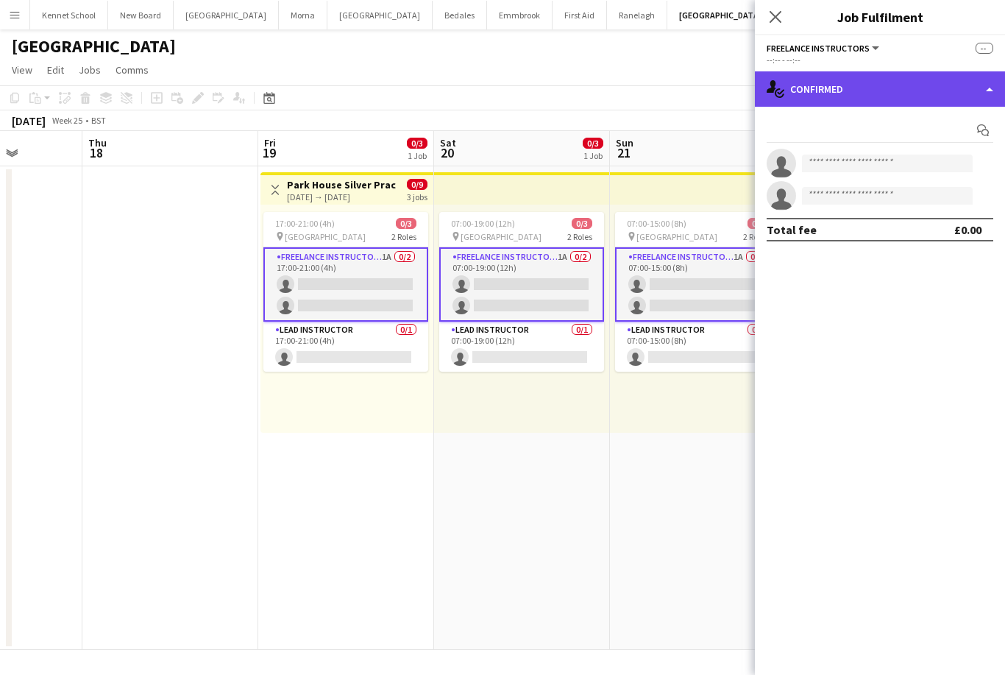
click at [803, 86] on div "single-neutral-actions-check-2 Confirmed" at bounding box center [880, 88] width 250 height 35
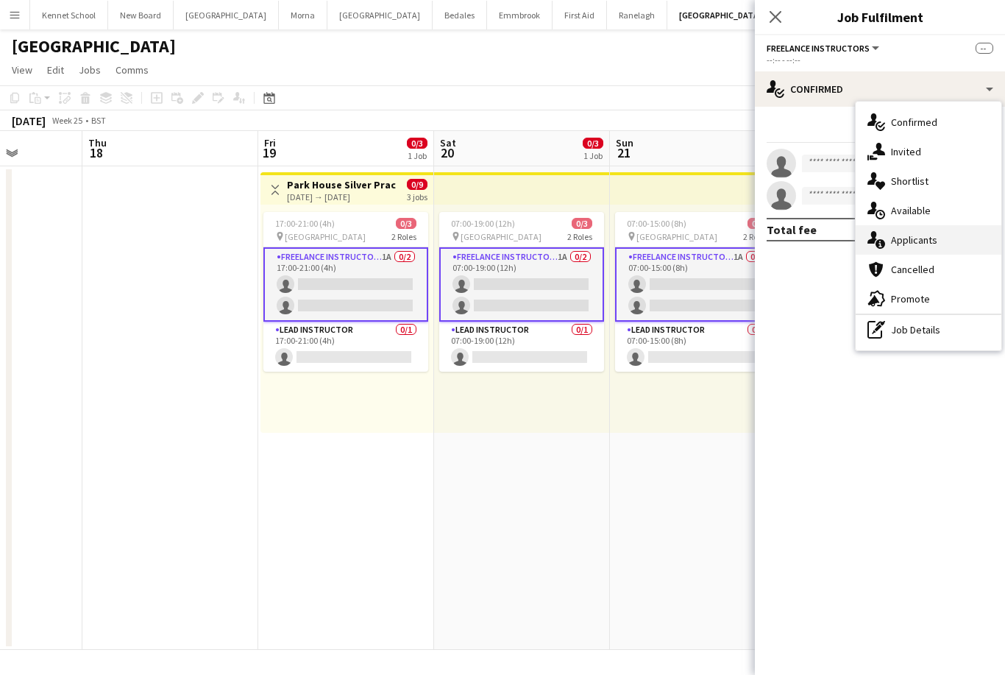
click at [884, 242] on icon at bounding box center [881, 244] width 10 height 10
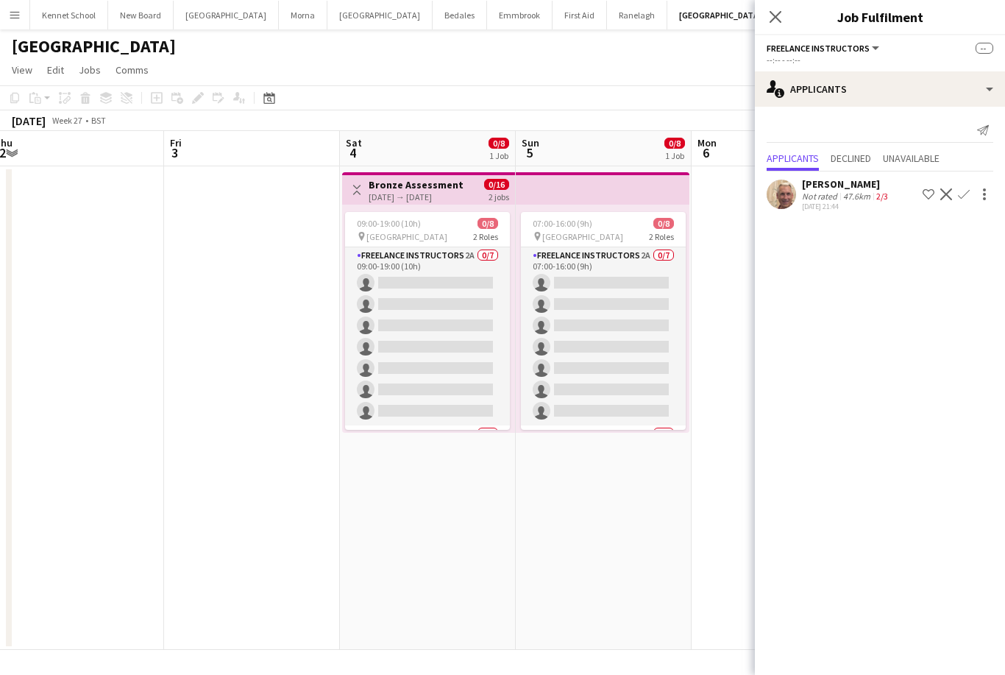
scroll to position [0, 573]
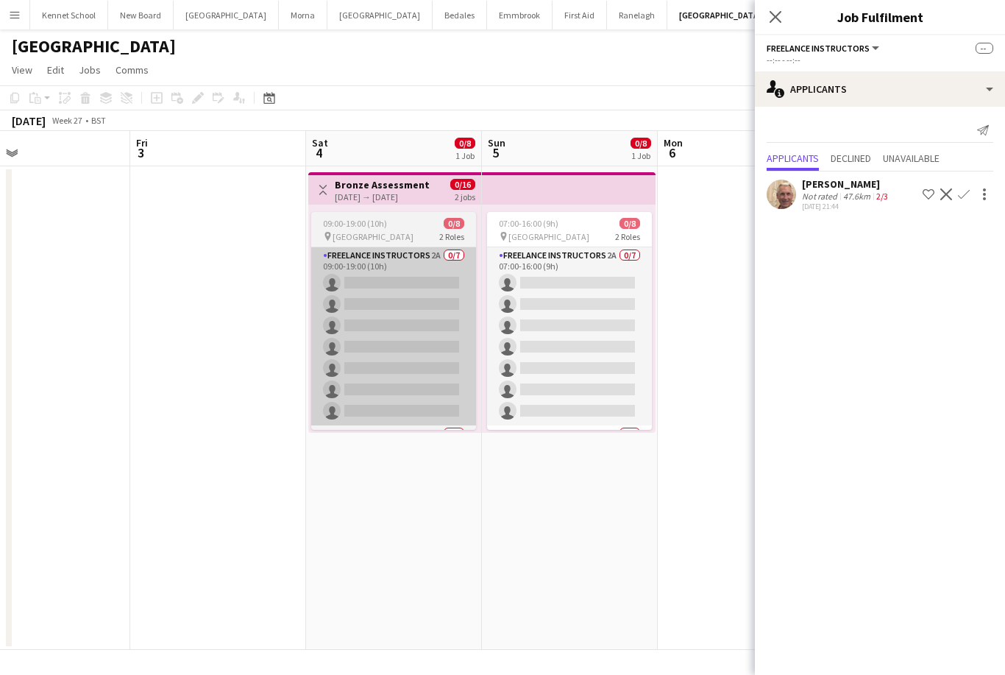
click at [378, 366] on app-card-role "Freelance Instructors 2A 0/7 09:00-19:00 (10h) single-neutral-actions single-ne…" at bounding box center [393, 336] width 165 height 178
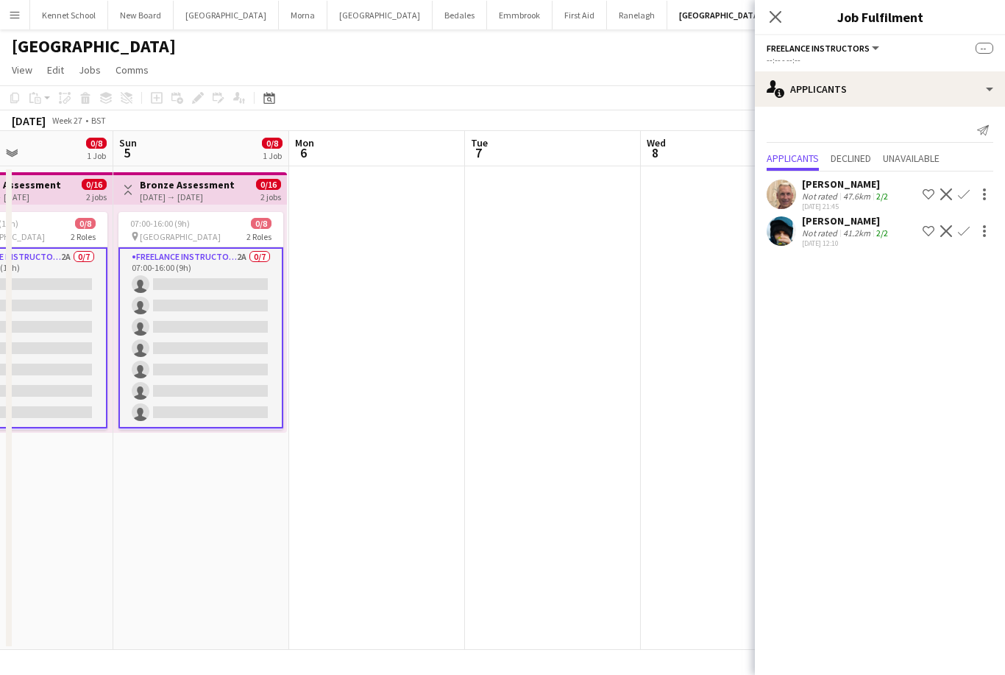
scroll to position [0, 454]
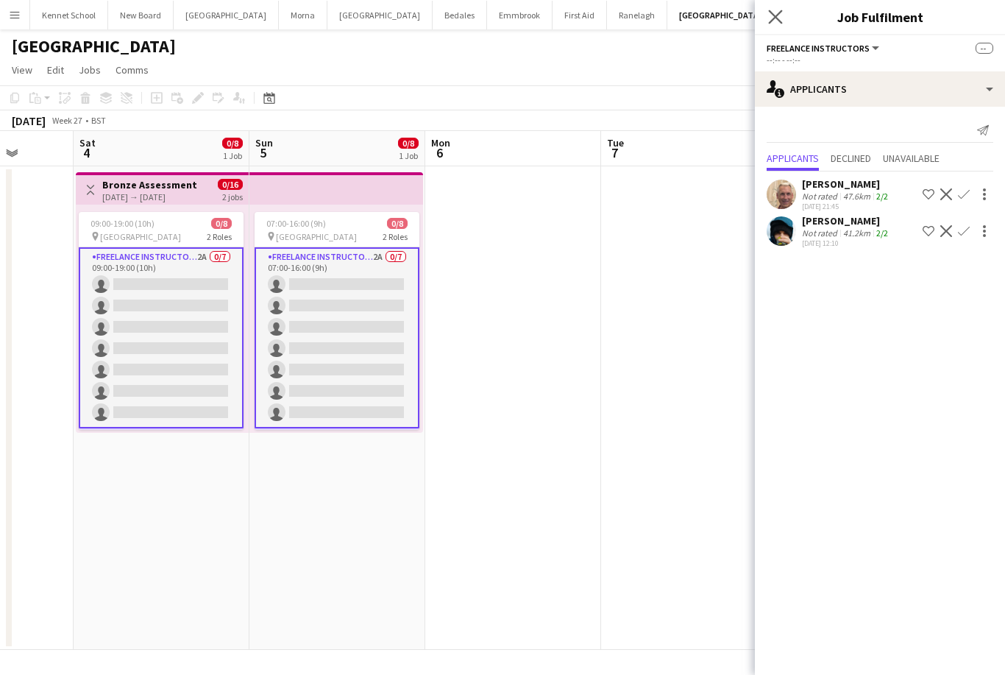
click at [781, 8] on app-icon "Close pop-in" at bounding box center [775, 17] width 21 height 21
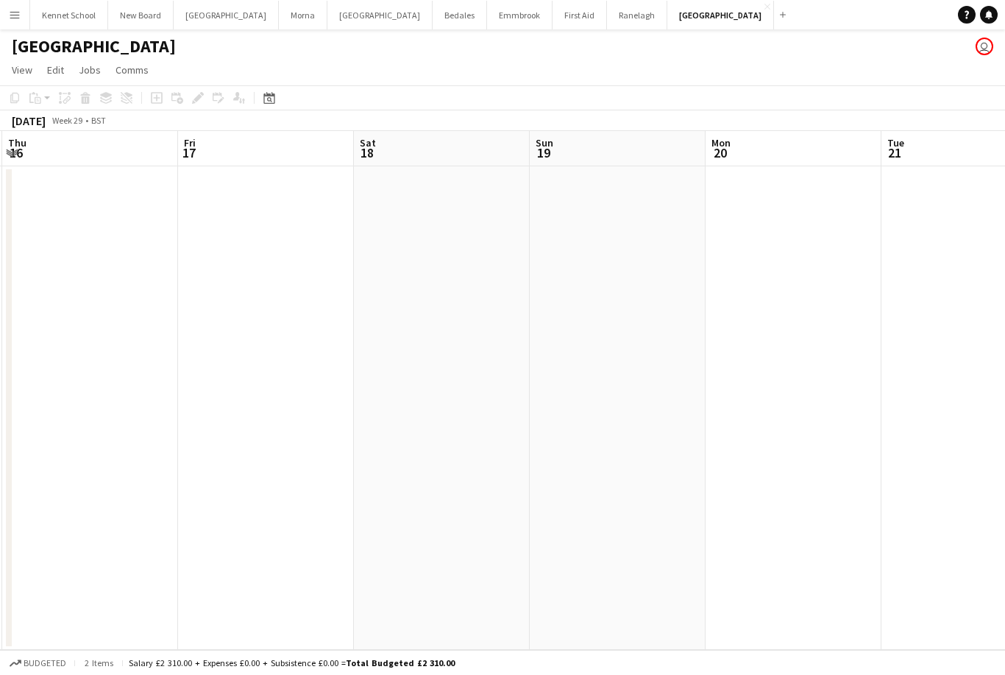
scroll to position [0, 486]
click at [1, 17] on button "Menu" at bounding box center [14, 14] width 29 height 29
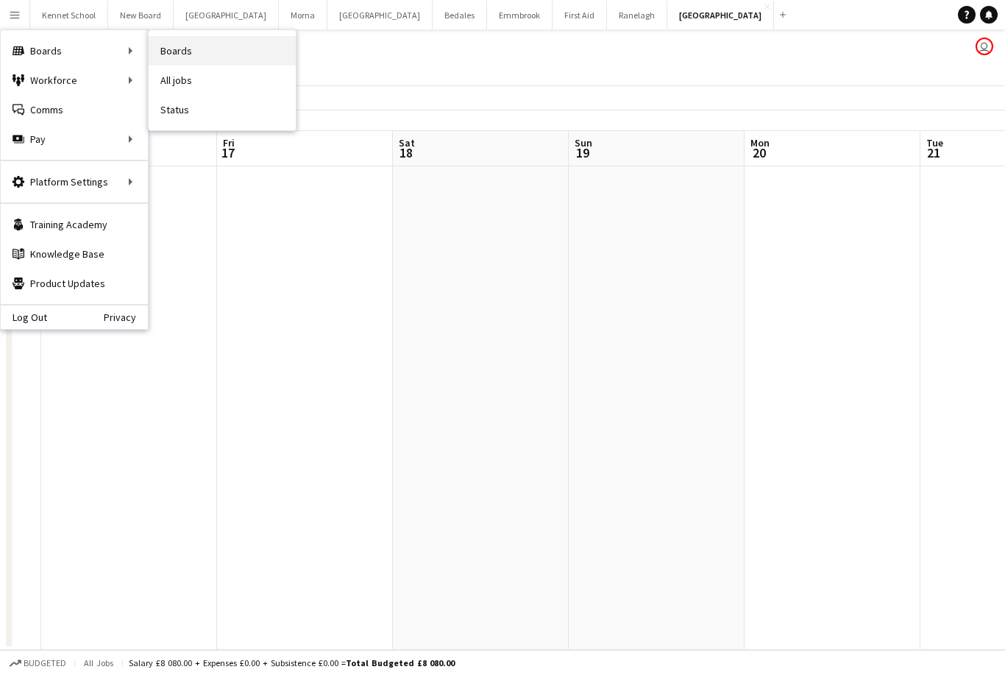
click at [175, 54] on link "Boards" at bounding box center [222, 50] width 147 height 29
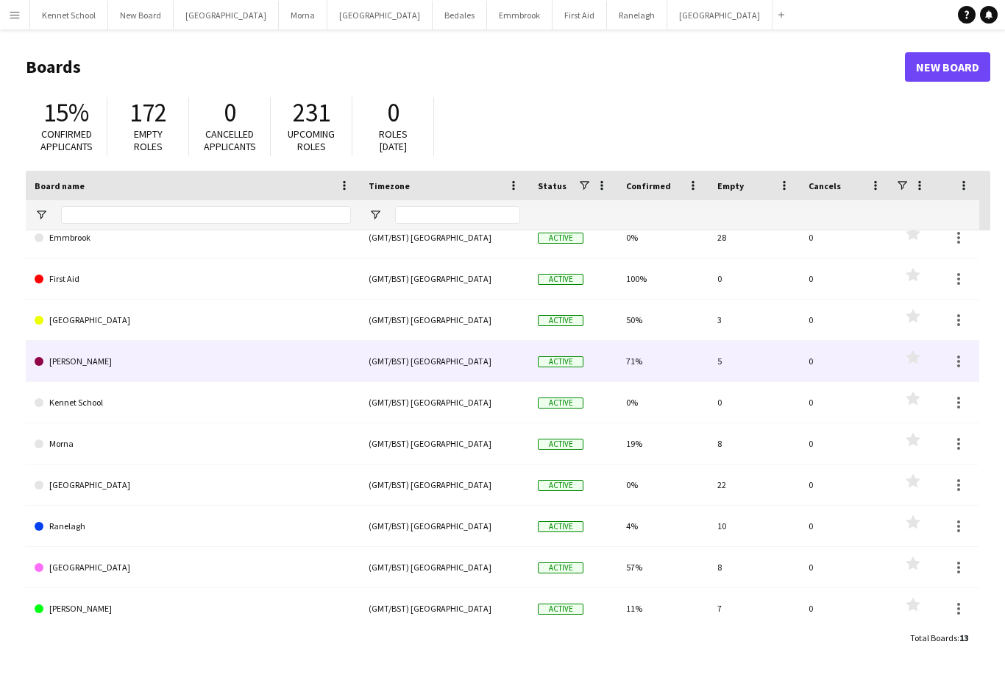
click at [57, 367] on link "[PERSON_NAME]" at bounding box center [193, 361] width 316 height 41
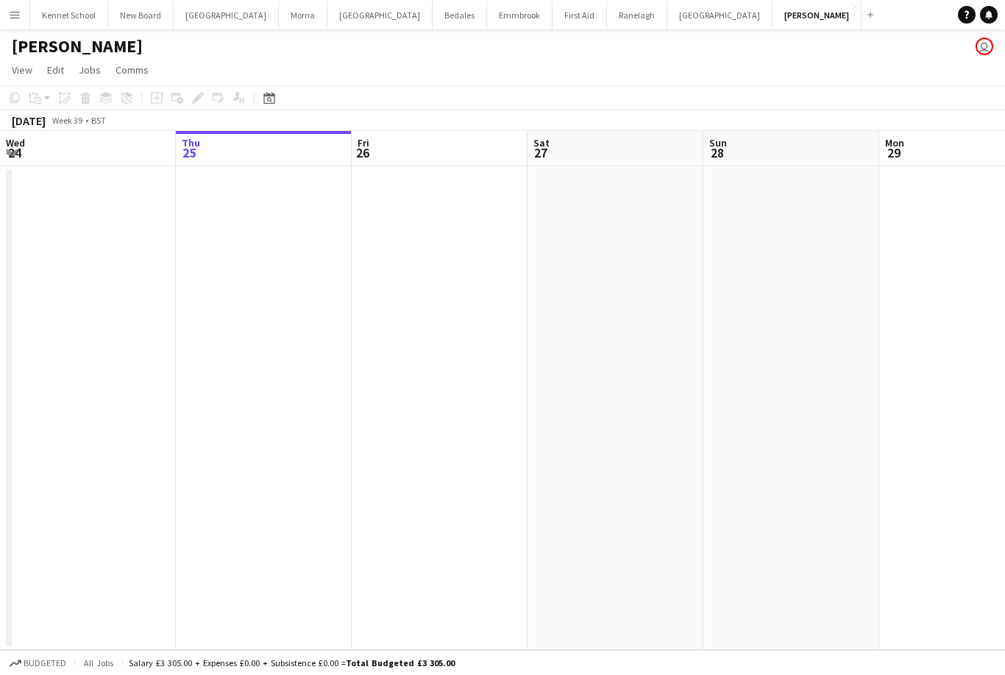
click at [419, 674] on div "Budgeted All jobs Salary £3 305.00 + Expenses £0.00 + Subsistence £0.00 = Total…" at bounding box center [502, 662] width 1005 height 25
click at [9, 18] on app-icon "Menu" at bounding box center [15, 15] width 12 height 12
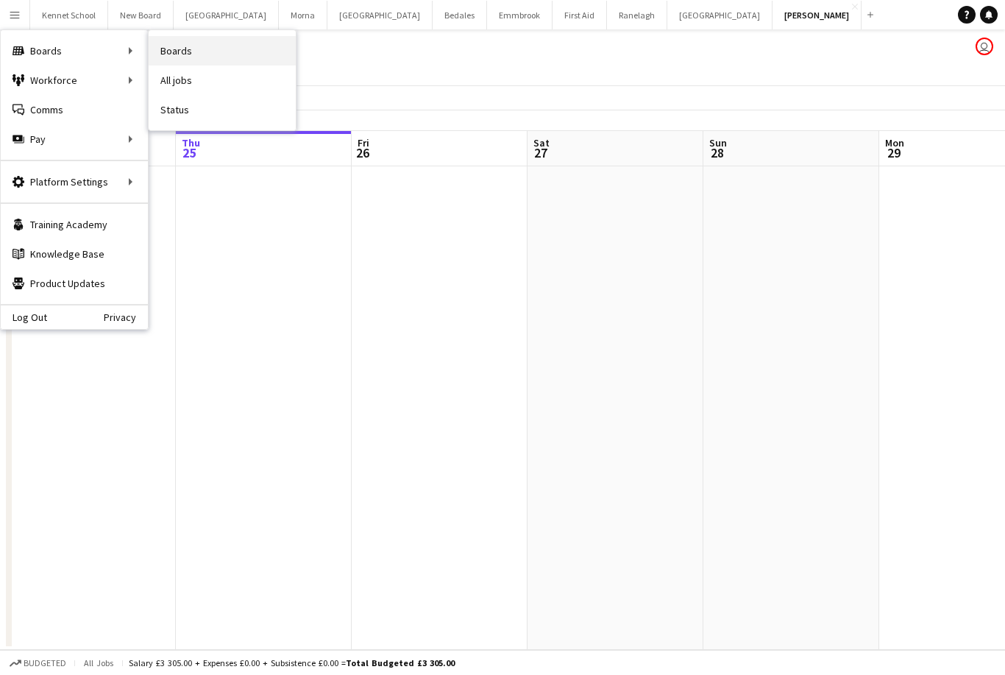
click at [174, 52] on link "Boards" at bounding box center [222, 50] width 147 height 29
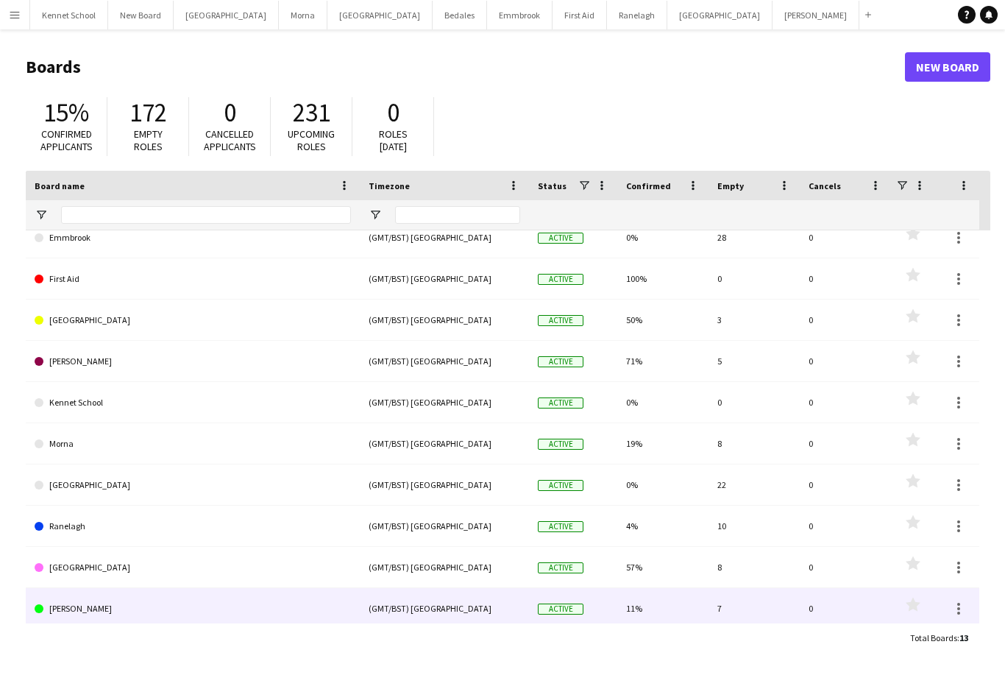
click at [55, 609] on link "[PERSON_NAME]" at bounding box center [193, 608] width 316 height 41
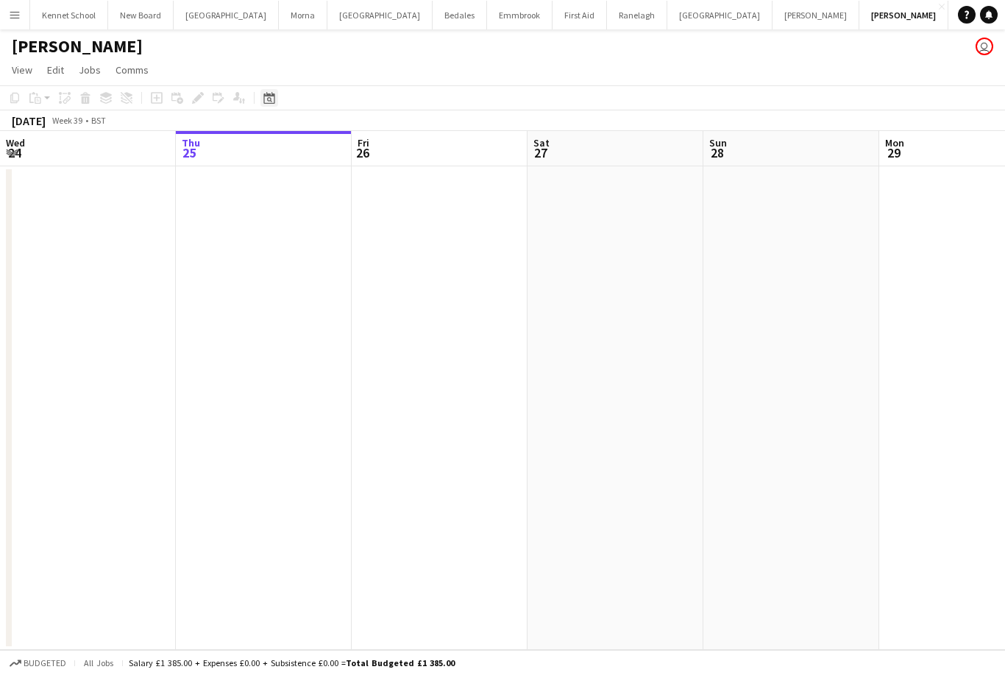
click at [272, 95] on icon at bounding box center [268, 98] width 11 height 12
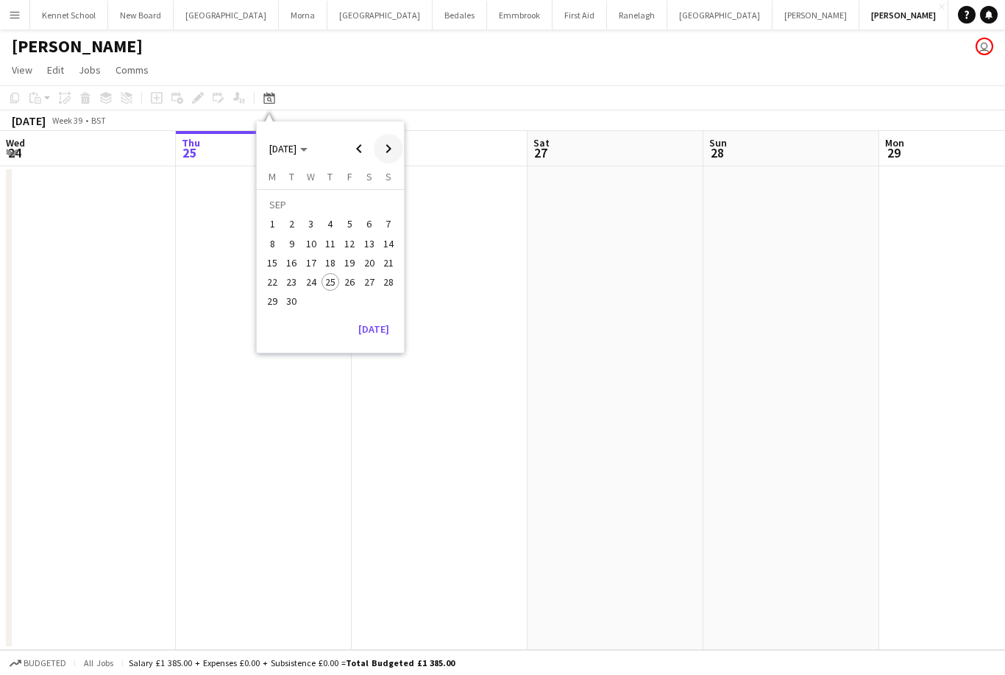
click at [385, 152] on span "Next month" at bounding box center [388, 148] width 29 height 29
click at [394, 152] on span "Next month" at bounding box center [388, 148] width 29 height 29
click at [390, 146] on span "Next month" at bounding box center [388, 148] width 29 height 29
click at [391, 146] on span "Next month" at bounding box center [388, 148] width 29 height 29
click at [388, 152] on span "Next month" at bounding box center [388, 148] width 29 height 29
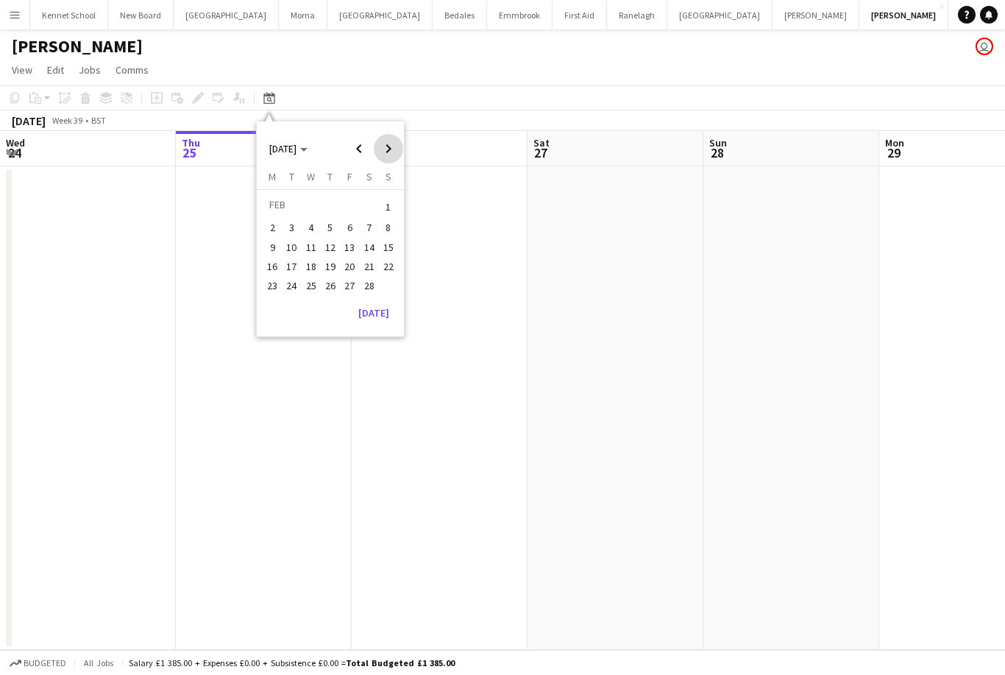
click at [384, 149] on span "Next month" at bounding box center [388, 148] width 29 height 29
click at [345, 260] on span "20" at bounding box center [350, 267] width 18 height 18
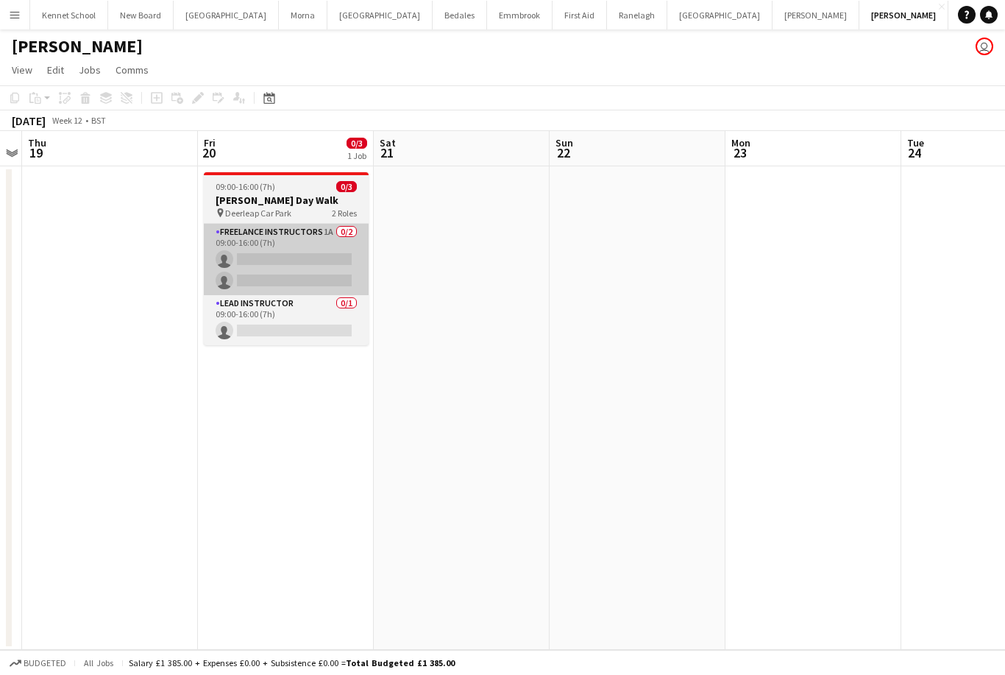
click at [250, 271] on app-card-role "Freelance Instructors 1A 0/2 09:00-16:00 (7h) single-neutral-actions single-neu…" at bounding box center [286, 259] width 165 height 71
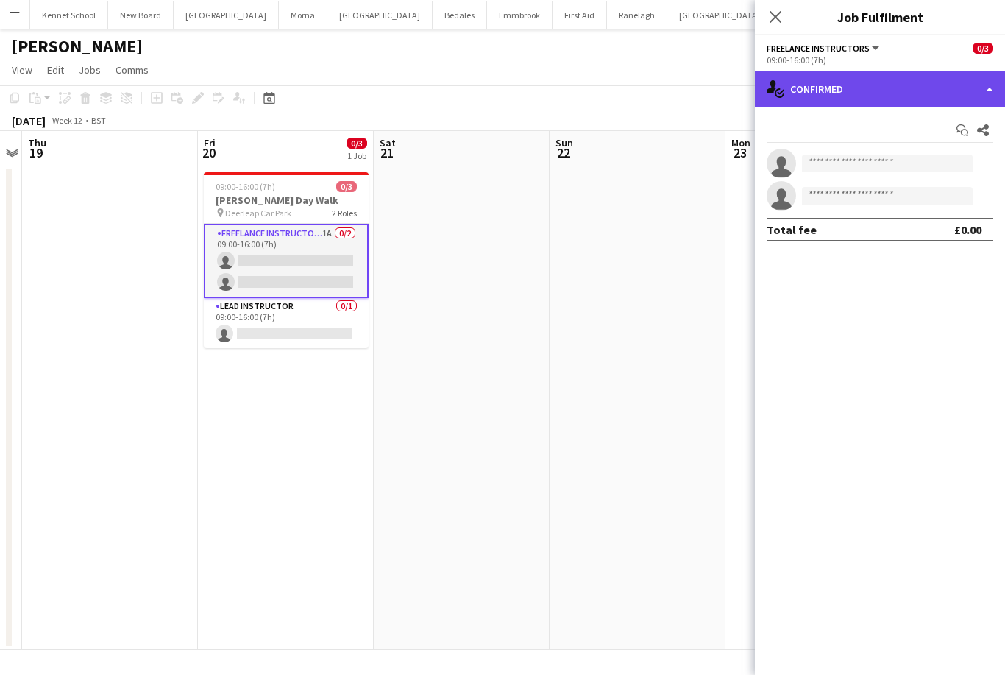
click at [949, 89] on div "single-neutral-actions-check-2 Confirmed" at bounding box center [880, 88] width 250 height 35
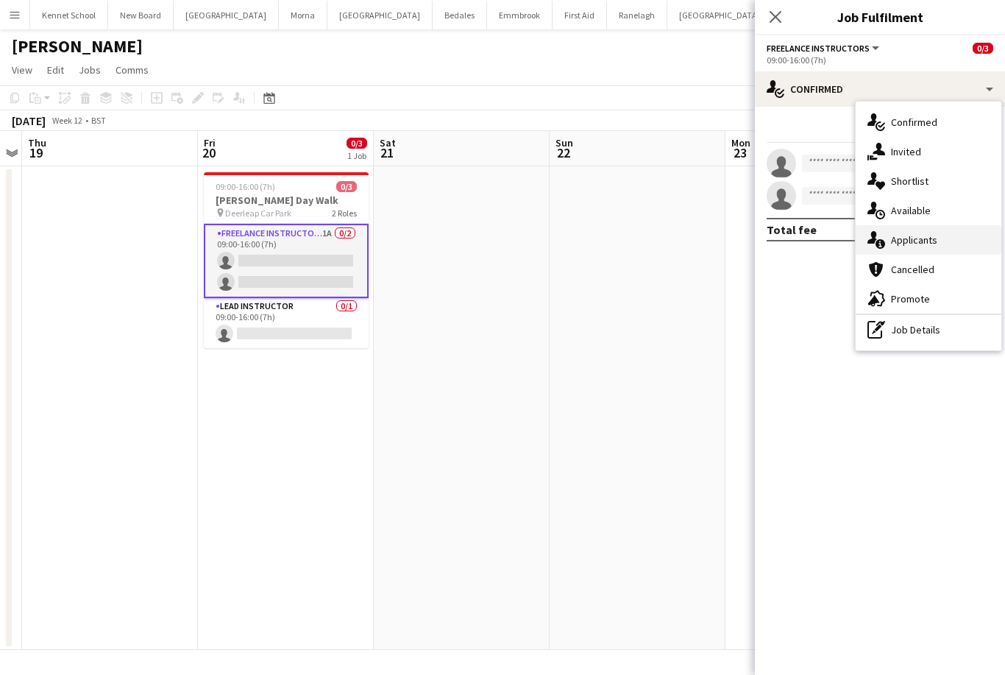
click at [964, 239] on div "single-neutral-actions-information Applicants" at bounding box center [929, 239] width 146 height 29
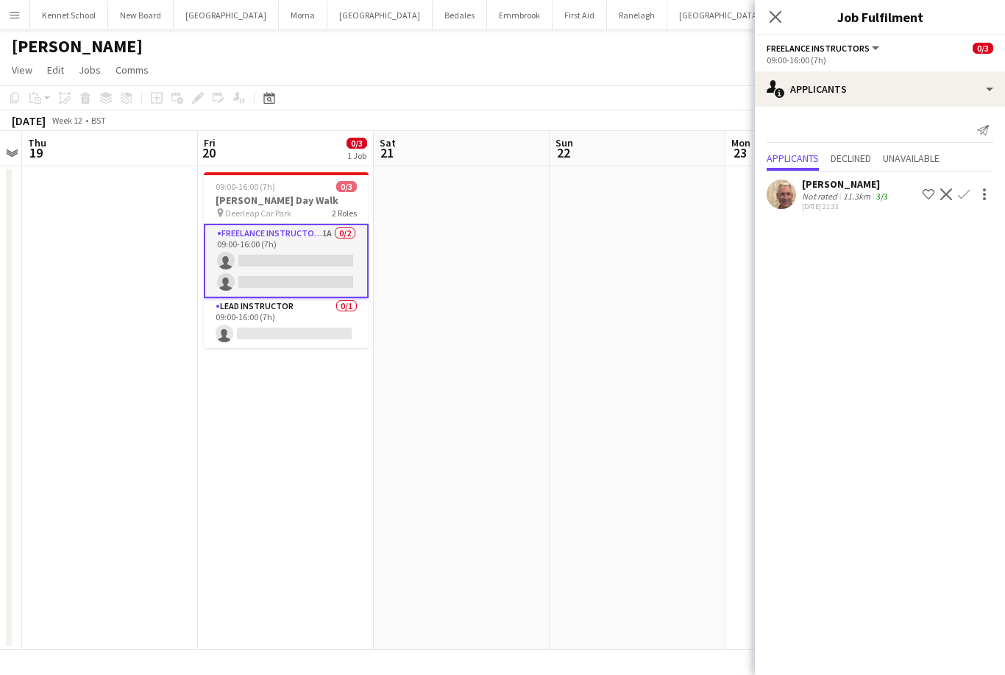
click at [127, 463] on app-date-cell at bounding box center [110, 407] width 176 height 483
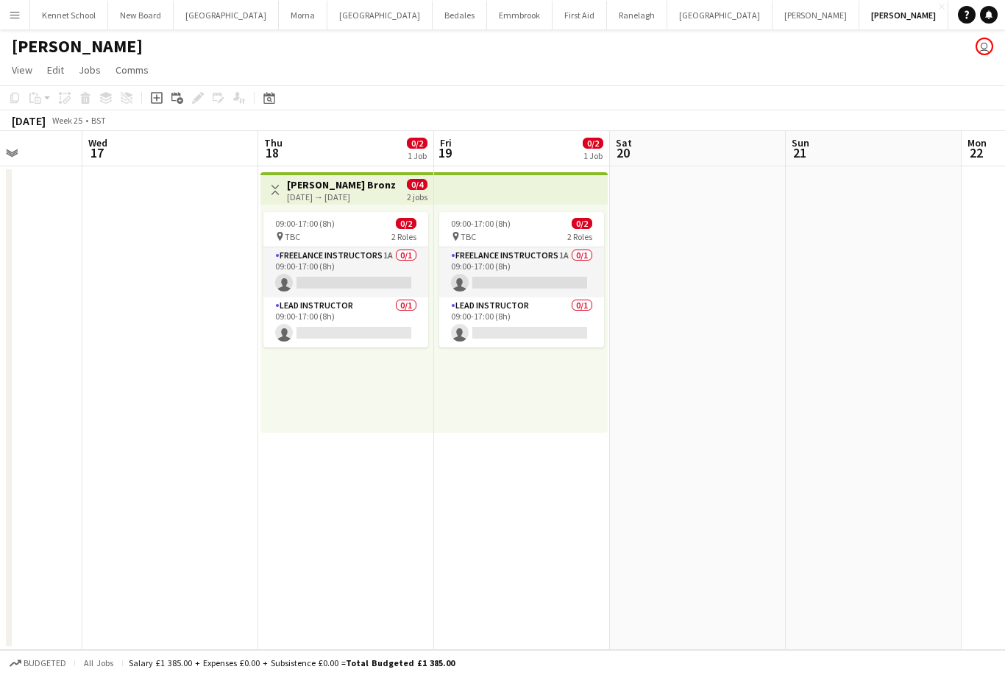
scroll to position [0, 454]
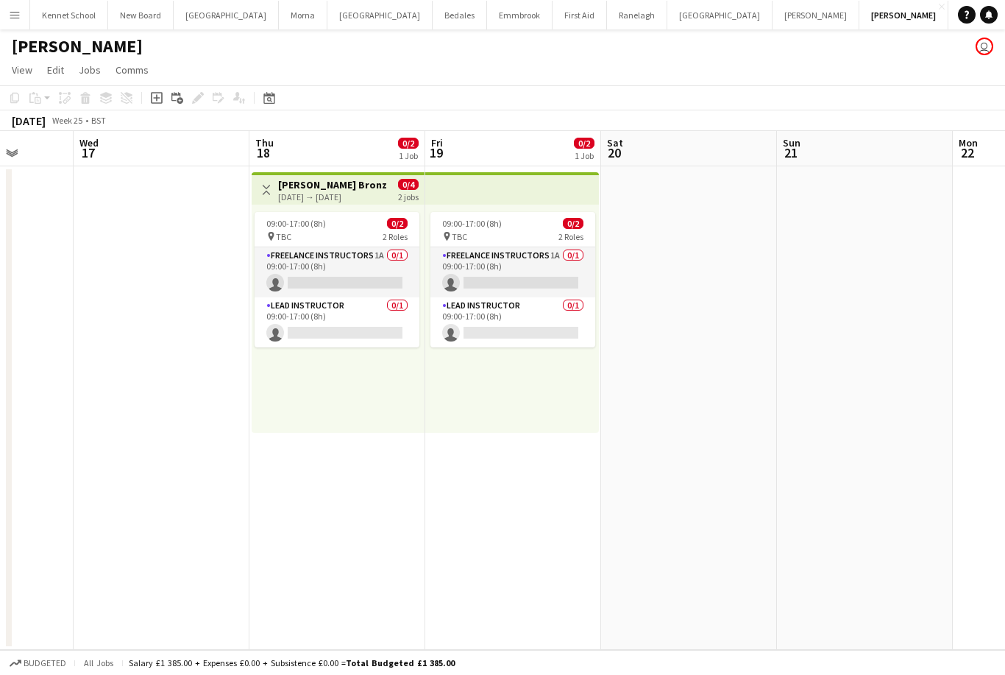
click at [928, 249] on app-date-cell at bounding box center [865, 407] width 176 height 483
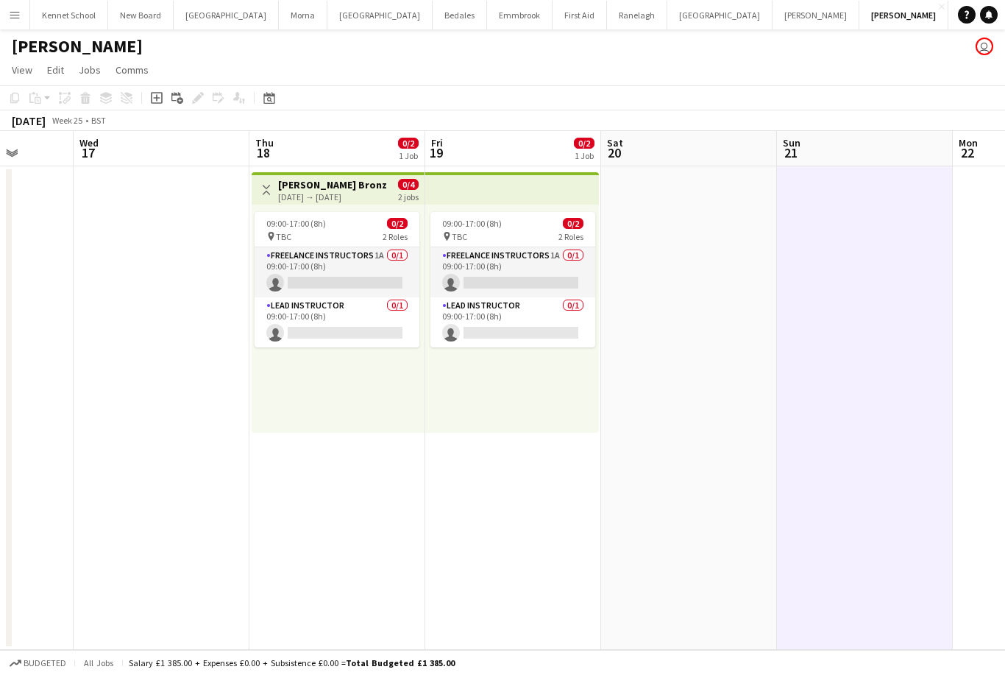
click at [121, 310] on app-date-cell at bounding box center [162, 407] width 176 height 483
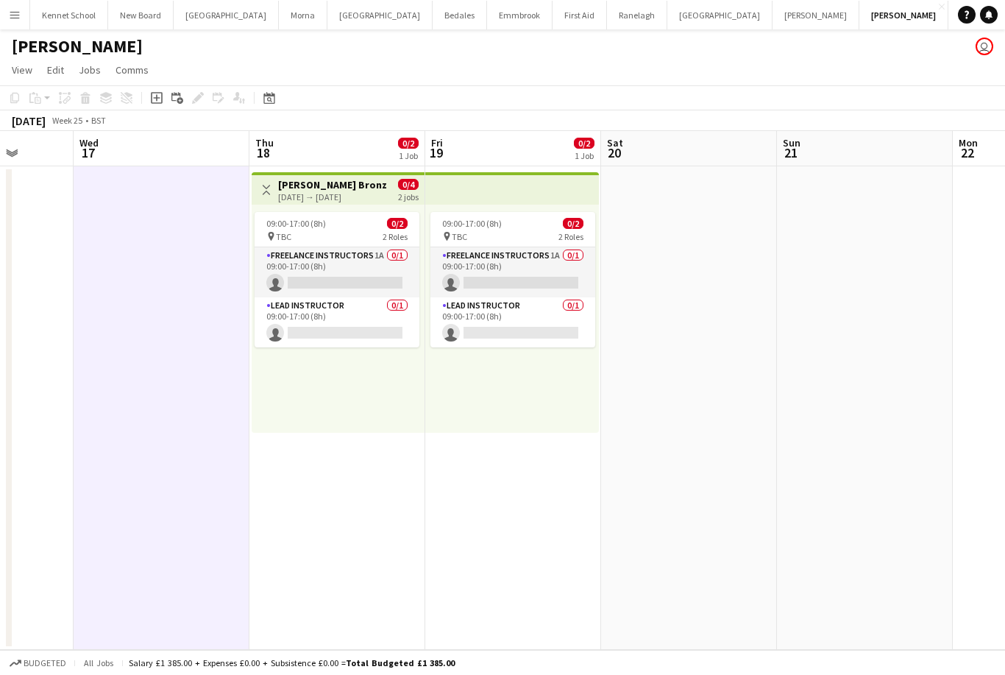
click at [294, 203] on app-top-bar "Toggle View [PERSON_NAME] Bronze Assessment [DATE] → [DATE] 0/4 2 jobs" at bounding box center [338, 188] width 173 height 32
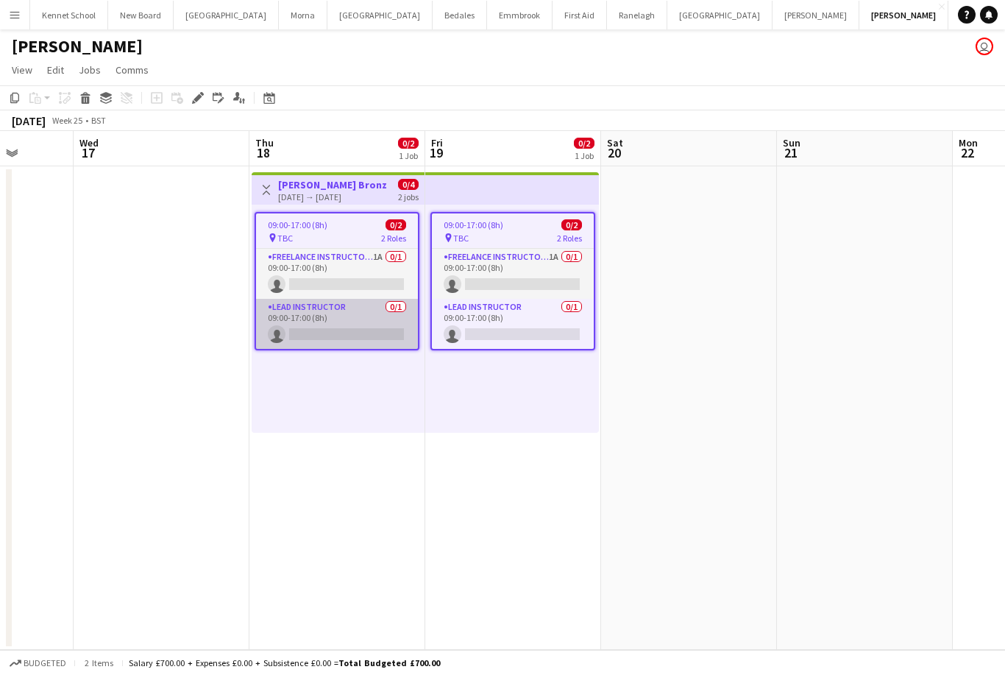
click at [260, 322] on app-card-role "Lead Instructor 0/1 09:00-17:00 (8h) single-neutral-actions" at bounding box center [337, 324] width 162 height 50
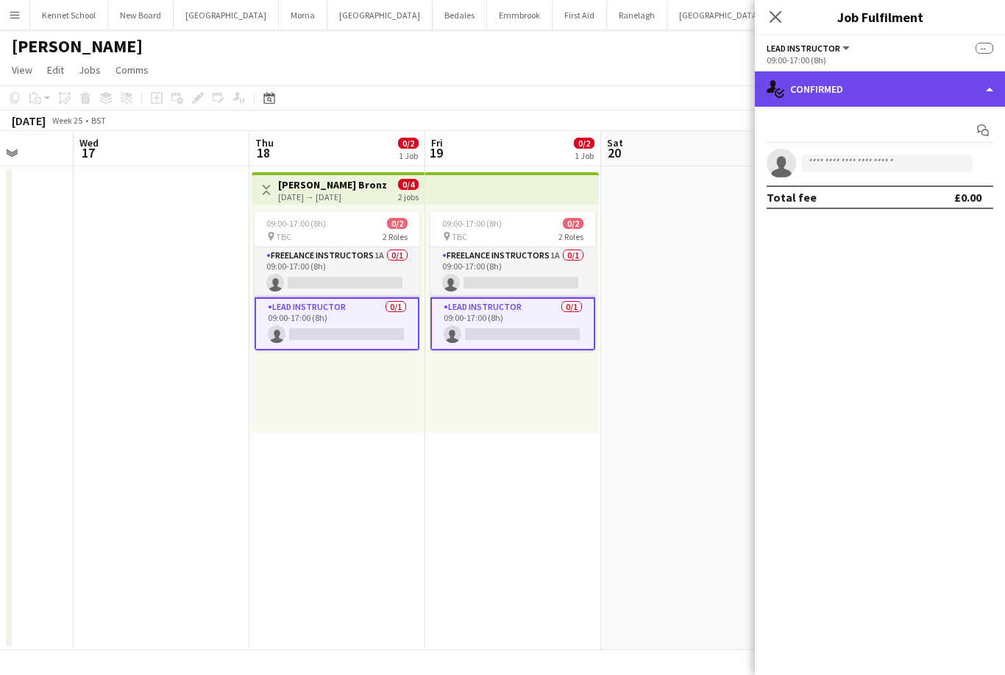
click at [940, 85] on div "single-neutral-actions-check-2 Confirmed" at bounding box center [880, 88] width 250 height 35
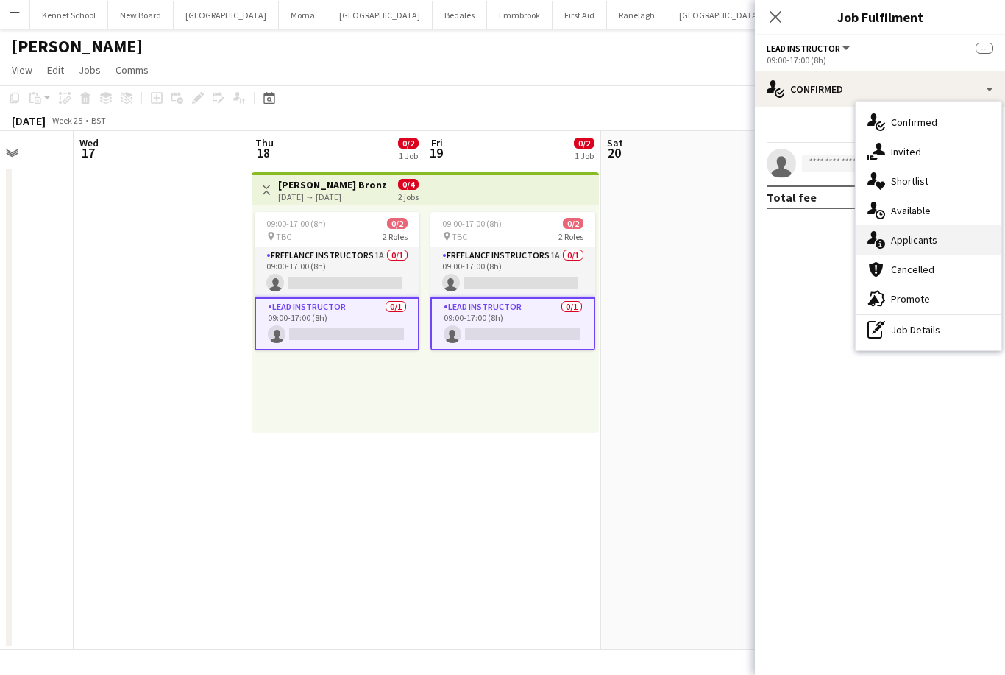
click at [954, 241] on div "single-neutral-actions-information Applicants" at bounding box center [929, 239] width 146 height 29
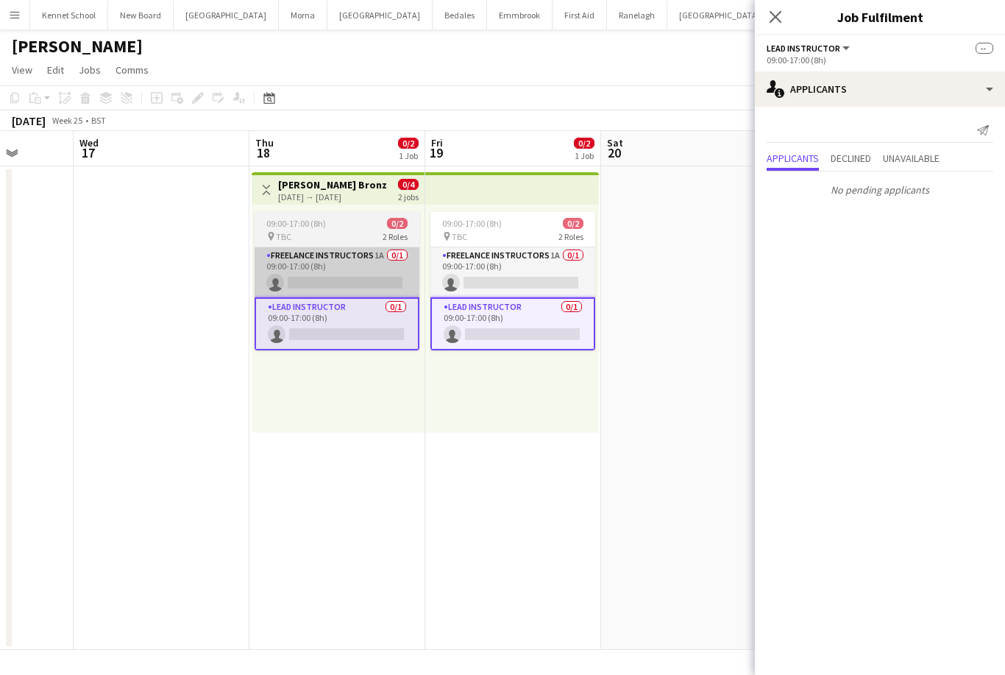
click at [289, 264] on app-card-role "Freelance Instructors 1A 0/1 09:00-17:00 (8h) single-neutral-actions" at bounding box center [337, 272] width 165 height 50
